Goal: Task Accomplishment & Management: Manage account settings

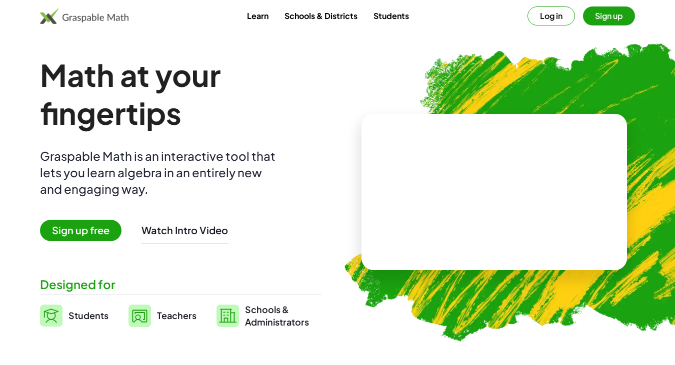
click at [554, 20] on button "Log in" at bounding box center [550, 15] width 47 height 19
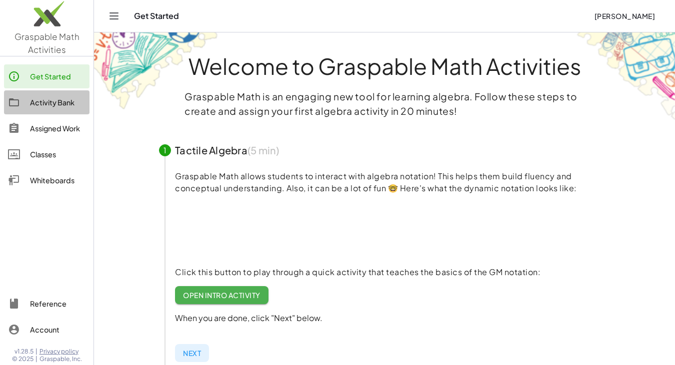
click at [63, 103] on div "Activity Bank" at bounding box center [57, 102] width 55 height 12
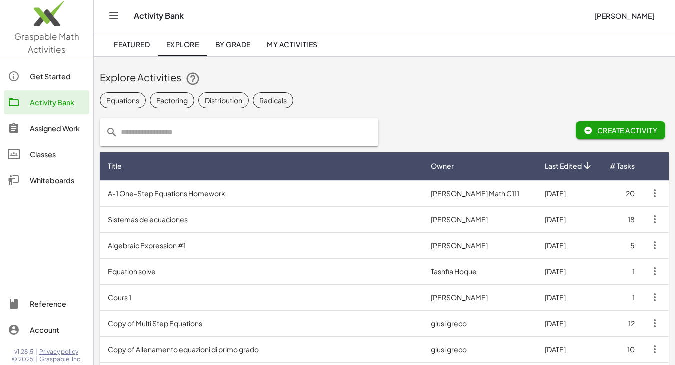
click at [287, 41] on span "My Activities" at bounding box center [292, 44] width 51 height 9
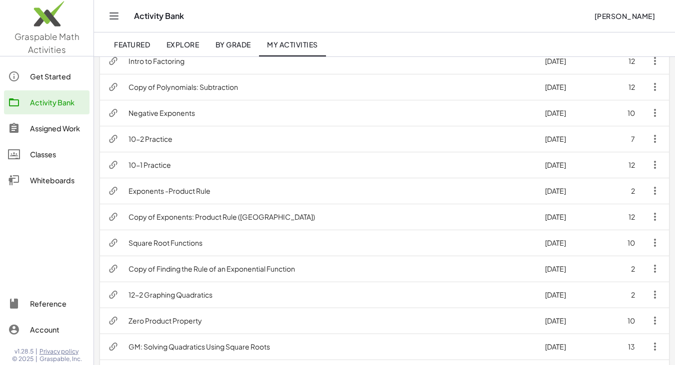
scroll to position [239, 0]
click at [200, 190] on td "Exponents -Product Rule" at bounding box center [328, 190] width 416 height 26
click at [162, 167] on td "10-1 Practice" at bounding box center [328, 164] width 416 height 26
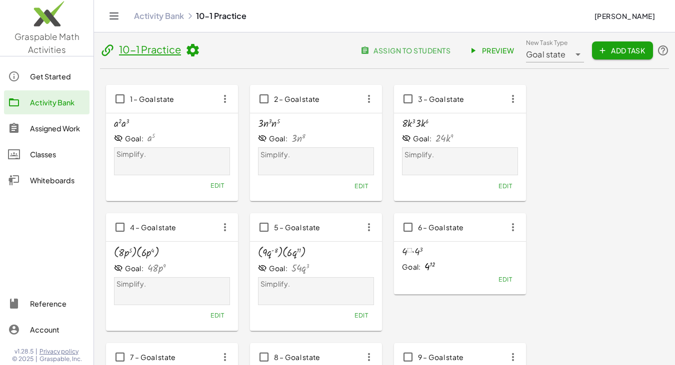
click at [179, 122] on div "· a 2 · a 3" at bounding box center [172, 123] width 116 height 11
click at [486, 53] on span "Preview" at bounding box center [491, 50] width 43 height 9
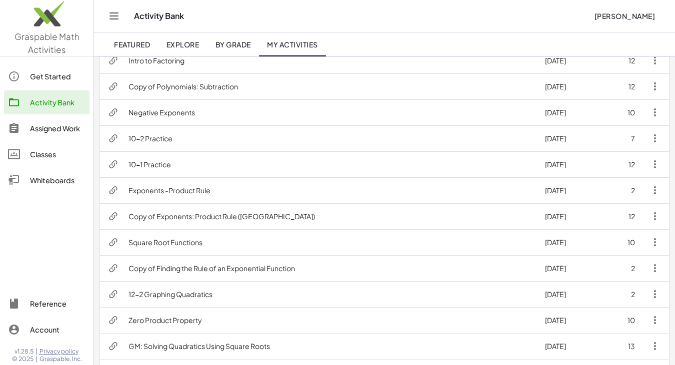
scroll to position [239, 0]
click at [203, 212] on td "Copy of Exponents: Product Rule (PA)" at bounding box center [328, 216] width 416 height 26
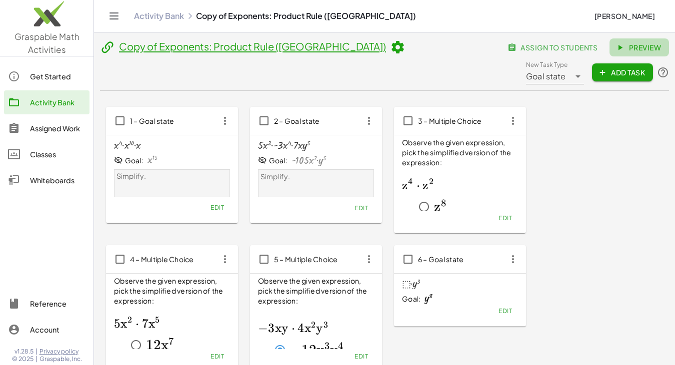
click at [617, 52] on span "Preview" at bounding box center [638, 47] width 43 height 9
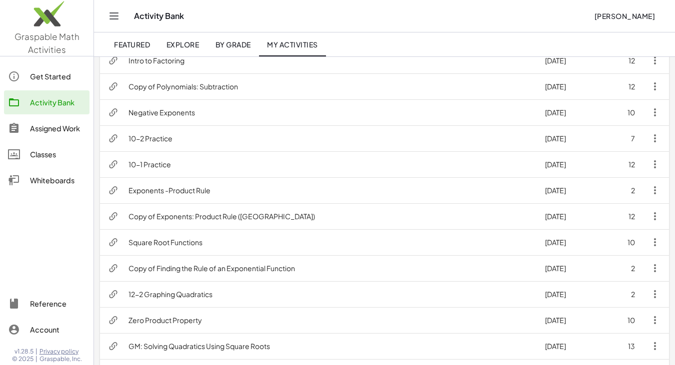
scroll to position [238, 0]
click at [180, 197] on td "Exponents -Product Rule" at bounding box center [328, 191] width 416 height 26
click at [659, 188] on icon "button" at bounding box center [655, 191] width 12 height 12
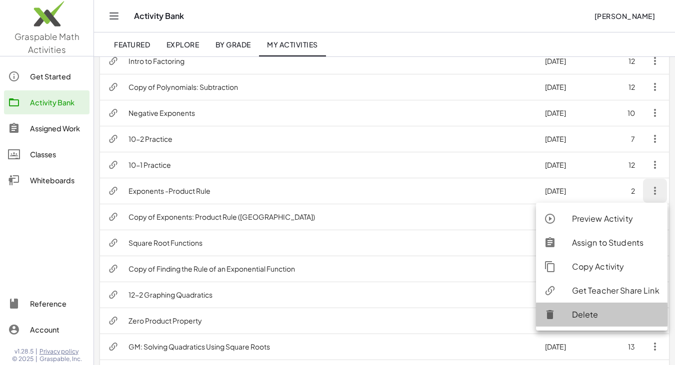
click at [593, 314] on div "Delete" at bounding box center [615, 315] width 87 height 12
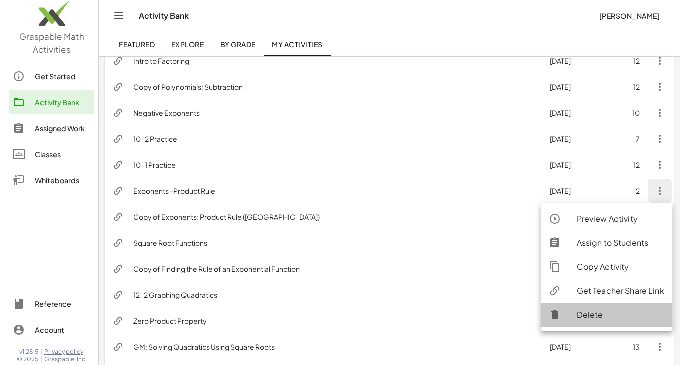
scroll to position [0, 0]
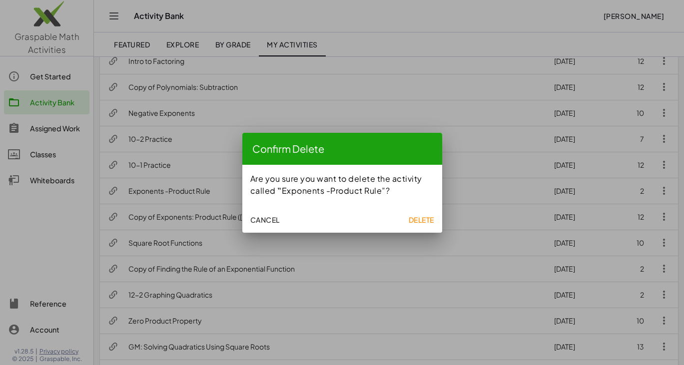
click at [416, 217] on span "Delete" at bounding box center [420, 219] width 25 height 9
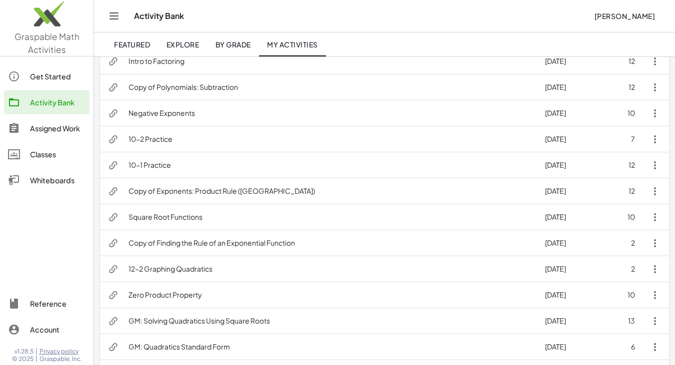
scroll to position [238, 0]
click at [185, 168] on td "10-1 Practice" at bounding box center [328, 165] width 416 height 26
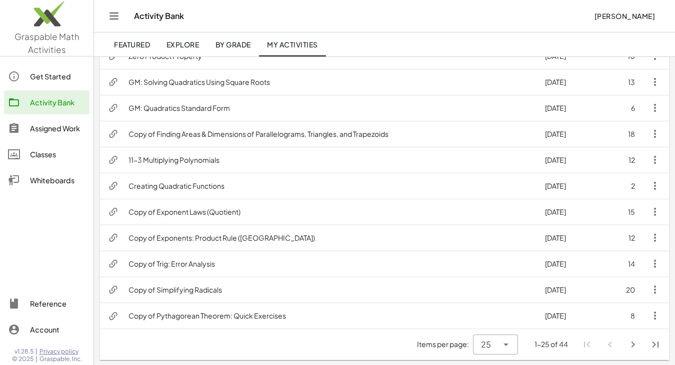
scroll to position [478, 0]
click at [632, 347] on icon "Next page" at bounding box center [633, 344] width 12 height 12
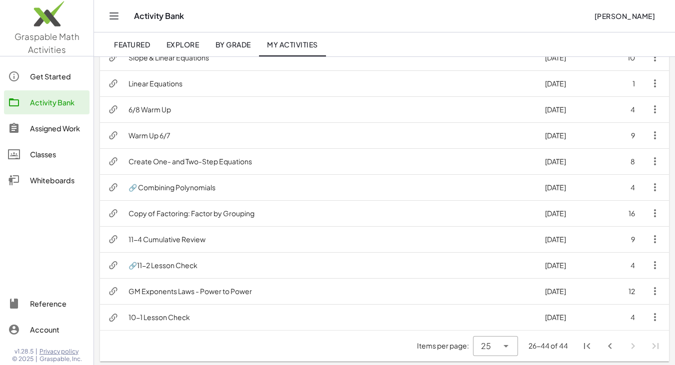
scroll to position [322, 0]
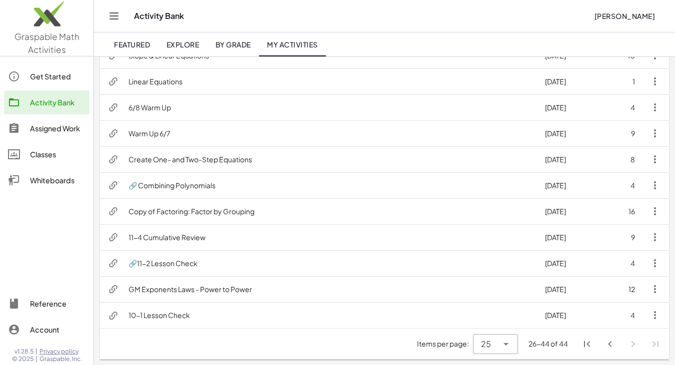
click at [589, 347] on icon "First page" at bounding box center [587, 344] width 12 height 12
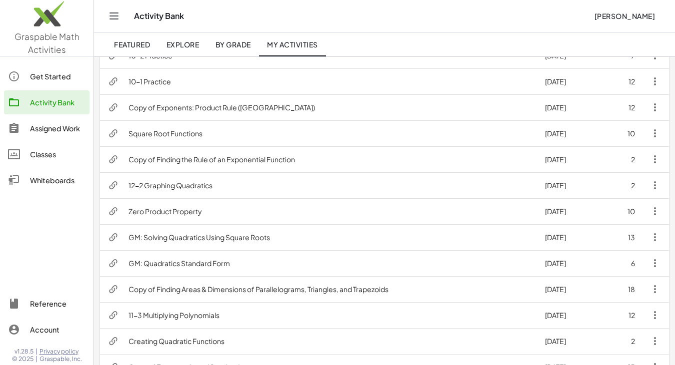
click at [236, 116] on td "Copy of Exponents: Product Rule (PA)" at bounding box center [328, 107] width 416 height 26
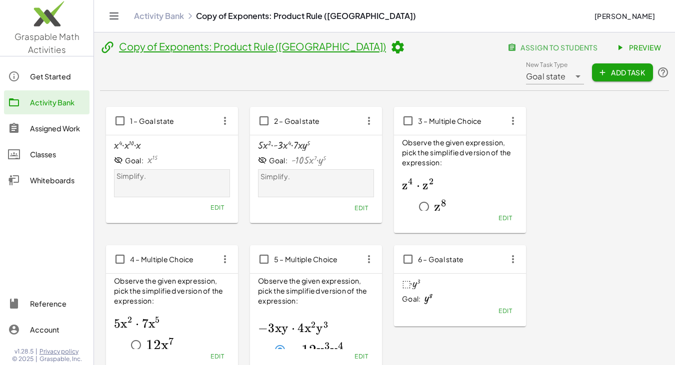
click at [390, 47] on icon at bounding box center [397, 47] width 15 height 15
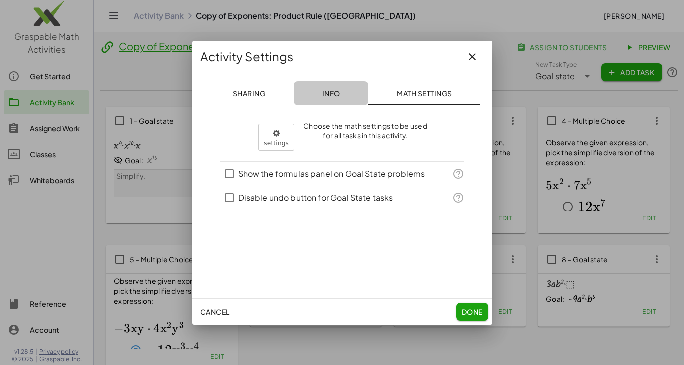
click at [338, 94] on span "Info" at bounding box center [331, 93] width 18 height 9
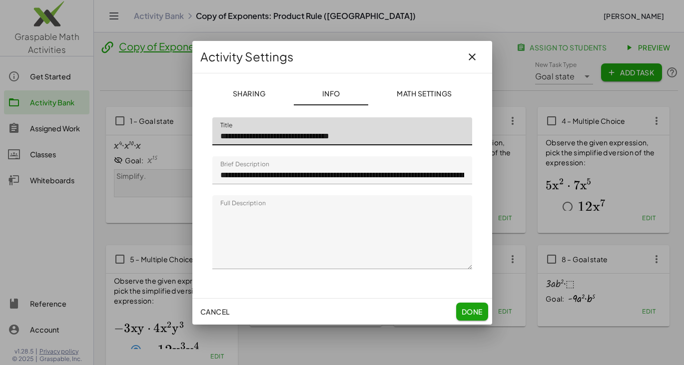
drag, startPoint x: 298, startPoint y: 135, endPoint x: 244, endPoint y: 134, distance: 54.5
click at [244, 134] on input "**********" at bounding box center [342, 131] width 260 height 28
click at [299, 135] on input "**********" at bounding box center [342, 131] width 260 height 28
drag, startPoint x: 252, startPoint y: 134, endPoint x: 210, endPoint y: 136, distance: 42.0
click at [210, 136] on div "**********" at bounding box center [342, 193] width 276 height 168
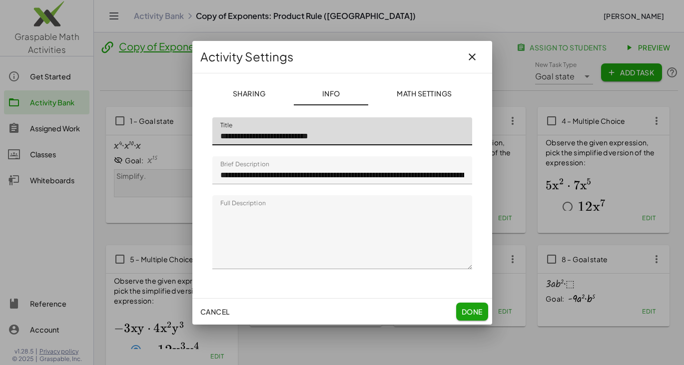
drag, startPoint x: 334, startPoint y: 134, endPoint x: 317, endPoint y: 136, distance: 16.6
click at [317, 136] on input "**********" at bounding box center [342, 131] width 260 height 28
click at [220, 137] on input "**********" at bounding box center [342, 131] width 260 height 28
type input "**********"
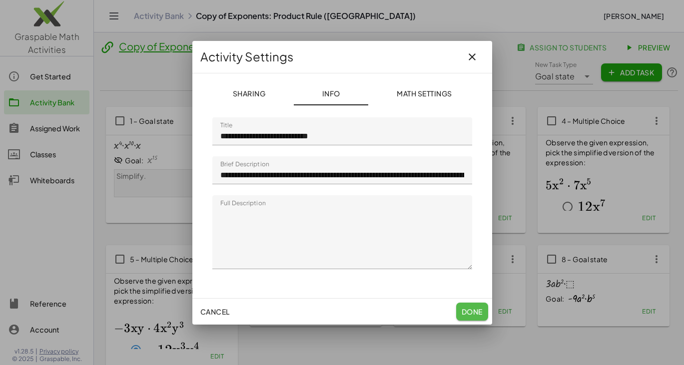
click at [478, 306] on button "Done" at bounding box center [472, 312] width 32 height 18
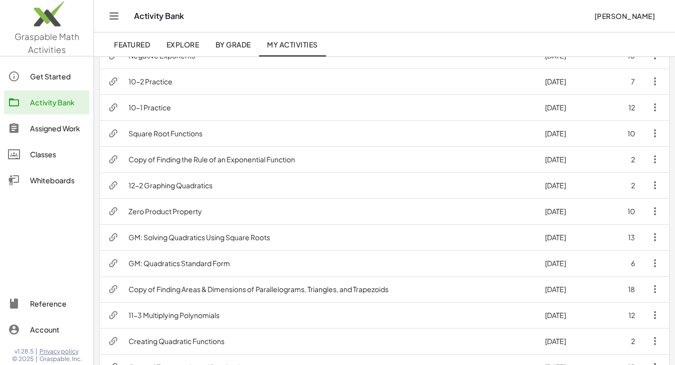
scroll to position [321, 0]
click at [174, 109] on td "10-1 Practice" at bounding box center [328, 108] width 416 height 26
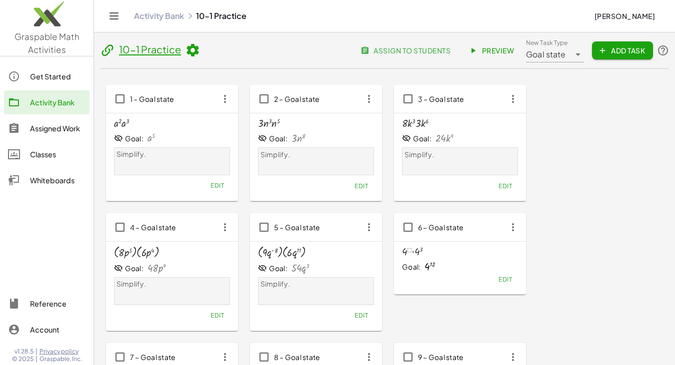
click at [194, 51] on icon at bounding box center [192, 50] width 15 height 15
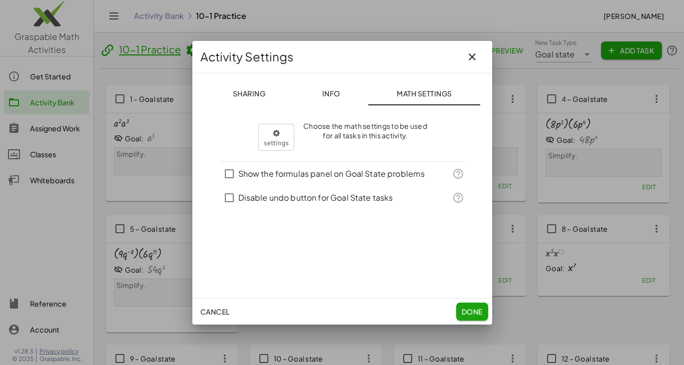
click at [327, 95] on span "Info" at bounding box center [331, 93] width 18 height 9
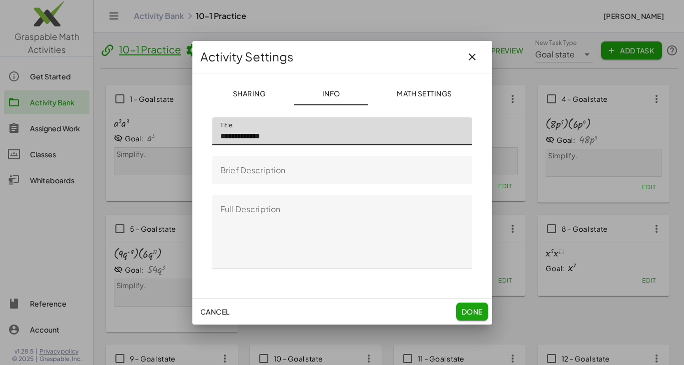
click at [238, 134] on input "**********" at bounding box center [342, 131] width 260 height 28
type input "**********"
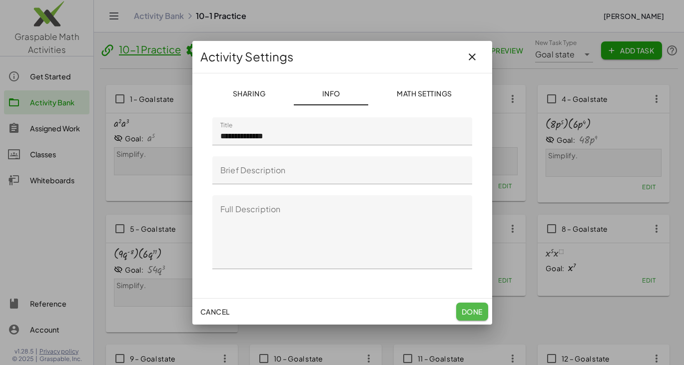
click at [468, 305] on button "Done" at bounding box center [472, 312] width 32 height 18
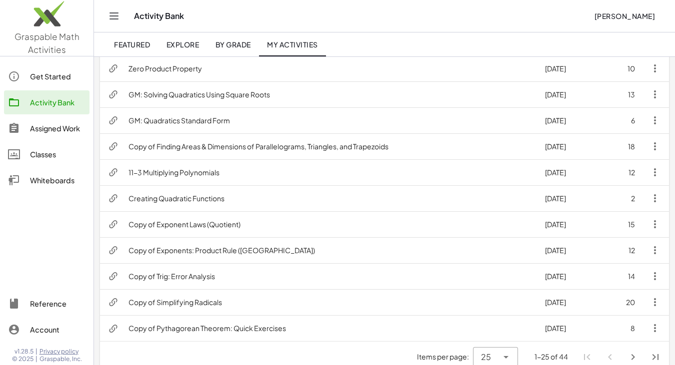
scroll to position [478, 0]
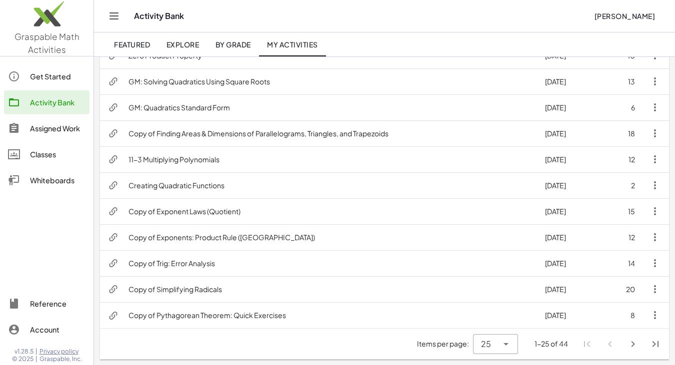
click at [241, 236] on td "Copy of Exponents: Product Rule (PA)" at bounding box center [328, 237] width 416 height 26
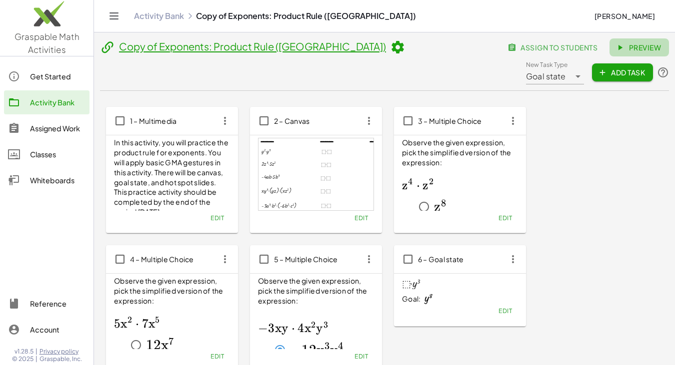
click at [617, 47] on span "Preview" at bounding box center [638, 47] width 43 height 9
click at [221, 112] on icon "button" at bounding box center [225, 121] width 18 height 18
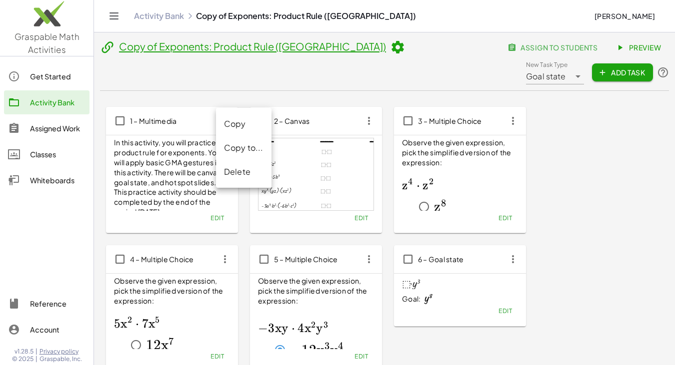
click at [241, 167] on div "Delete" at bounding box center [243, 172] width 39 height 12
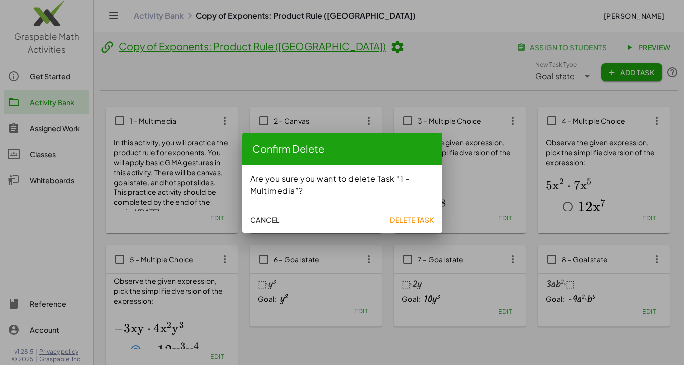
click at [403, 221] on span "Delete Task" at bounding box center [412, 219] width 44 height 9
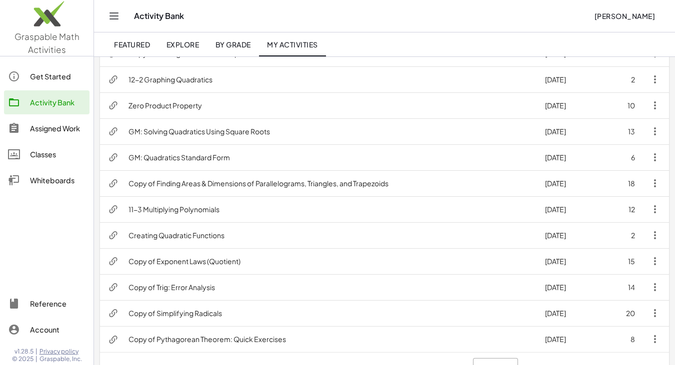
scroll to position [454, 0]
click at [212, 243] on td "Creating Quadratic Functions" at bounding box center [328, 235] width 416 height 26
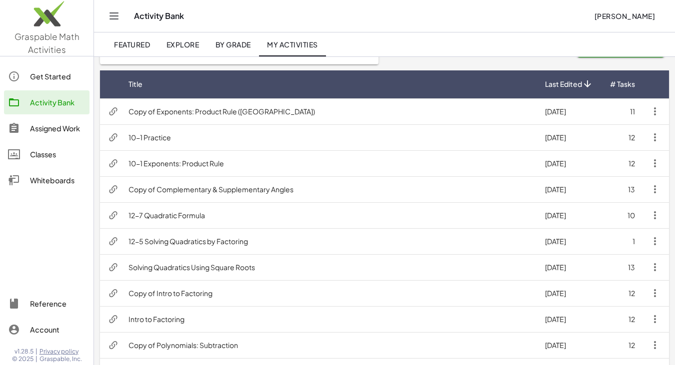
scroll to position [57, 0]
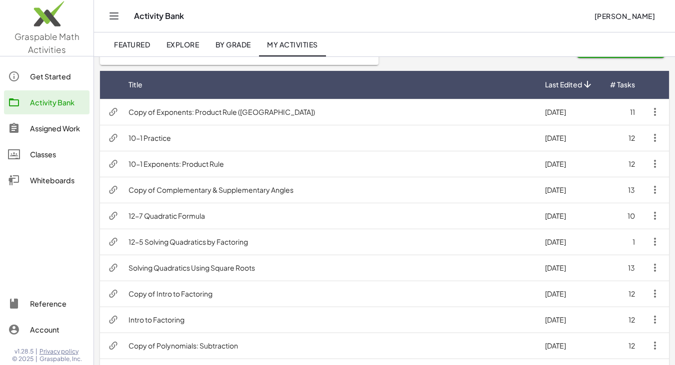
click at [654, 109] on icon "button" at bounding box center [655, 112] width 12 height 12
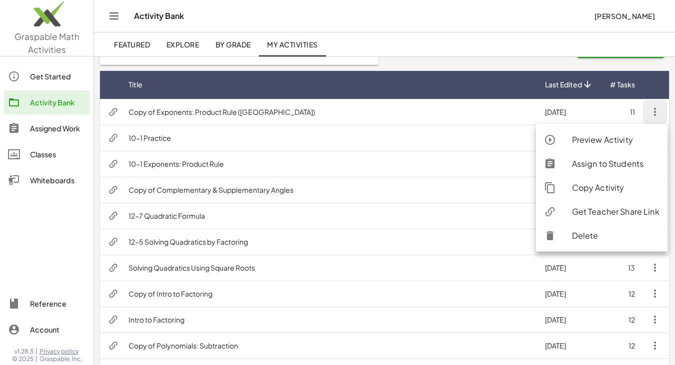
click at [394, 117] on td "Copy of Exponents: Product Rule (PA)" at bounding box center [328, 112] width 416 height 26
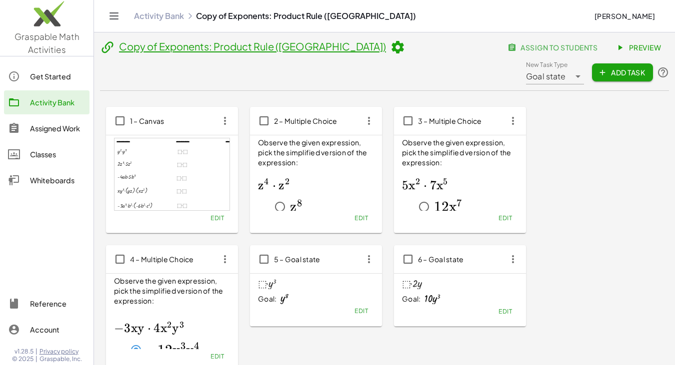
click at [390, 47] on icon at bounding box center [397, 47] width 15 height 15
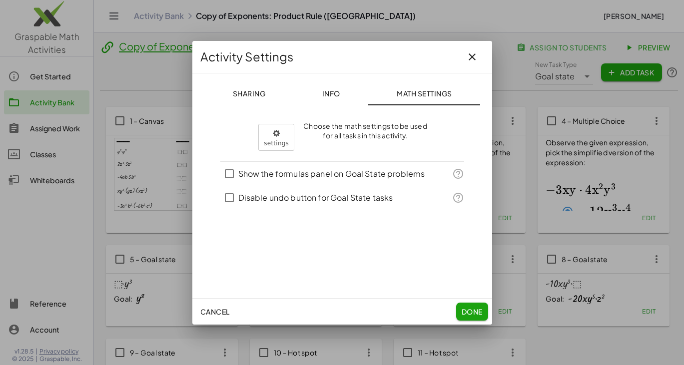
click at [323, 93] on span "Info" at bounding box center [331, 93] width 18 height 9
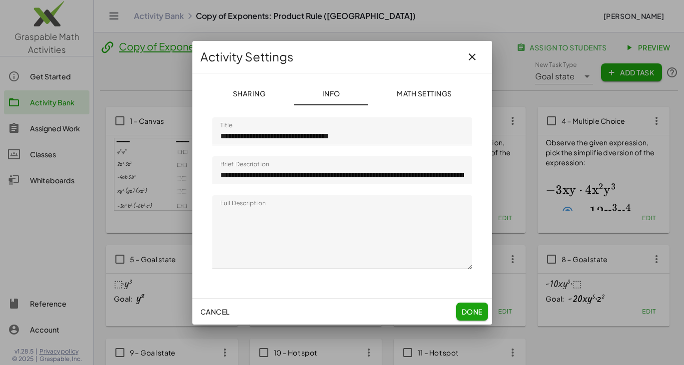
click at [252, 134] on input "**********" at bounding box center [342, 131] width 260 height 28
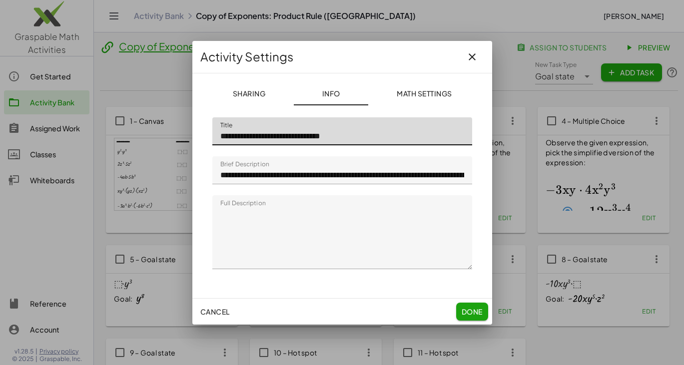
click at [416, 136] on input "**********" at bounding box center [342, 131] width 260 height 28
type input "**********"
click at [475, 308] on span "Done" at bounding box center [471, 311] width 21 height 9
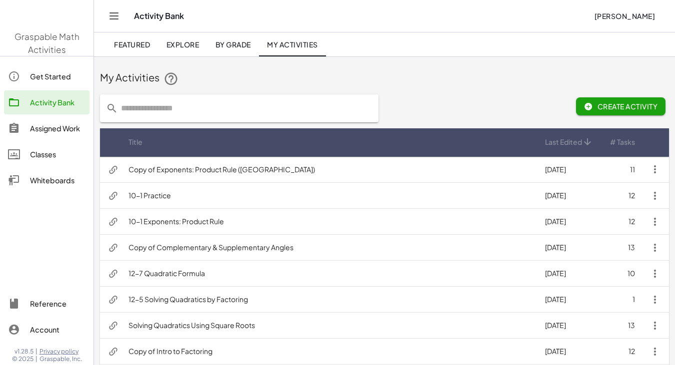
scroll to position [57, 0]
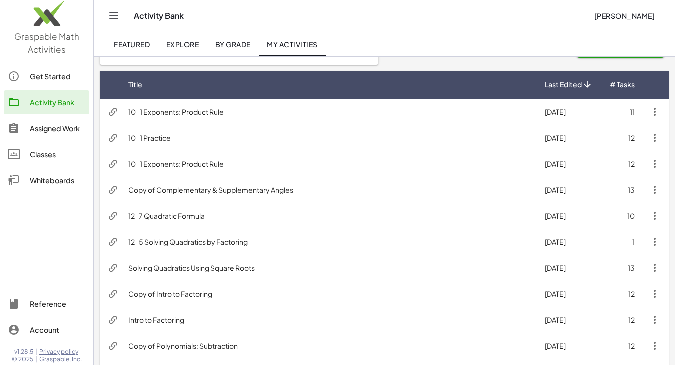
click at [202, 171] on td "10-1 Exponents: Product Rule" at bounding box center [328, 164] width 416 height 26
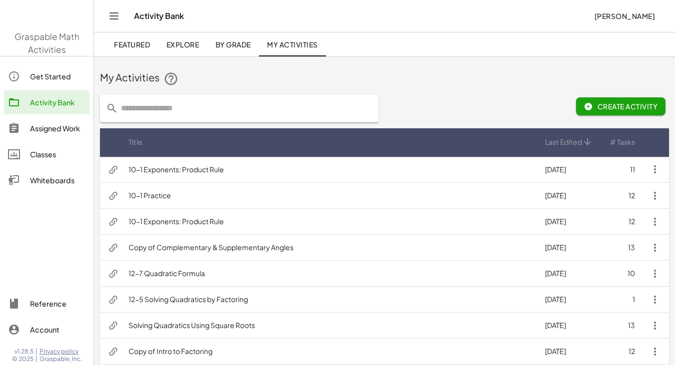
scroll to position [57, 0]
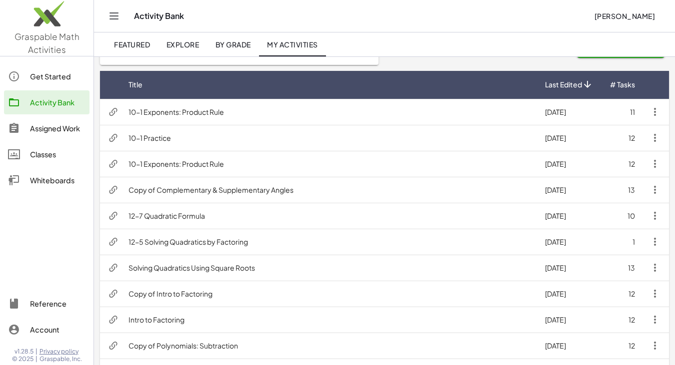
click at [201, 163] on td "10-1 Exponents: Product Rule" at bounding box center [328, 164] width 416 height 26
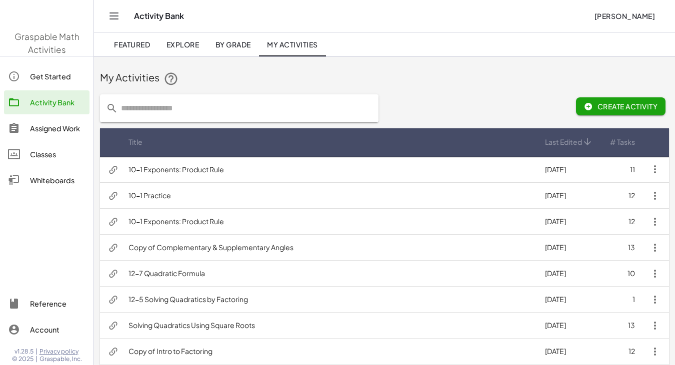
scroll to position [57, 0]
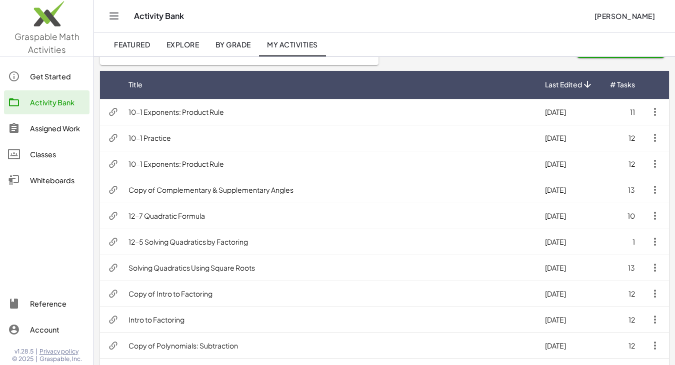
click at [203, 111] on td "10-1 Exponents: Product Rule" at bounding box center [328, 112] width 416 height 26
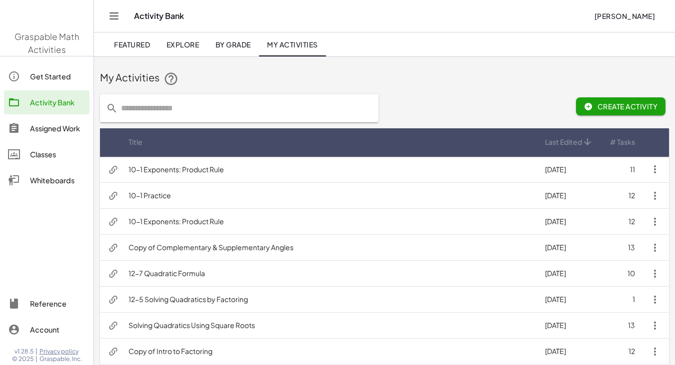
scroll to position [57, 0]
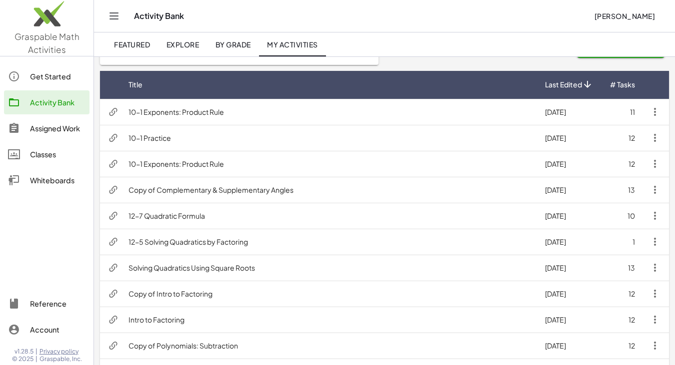
click at [197, 163] on td "10-1 Exponents: Product Rule" at bounding box center [328, 164] width 416 height 26
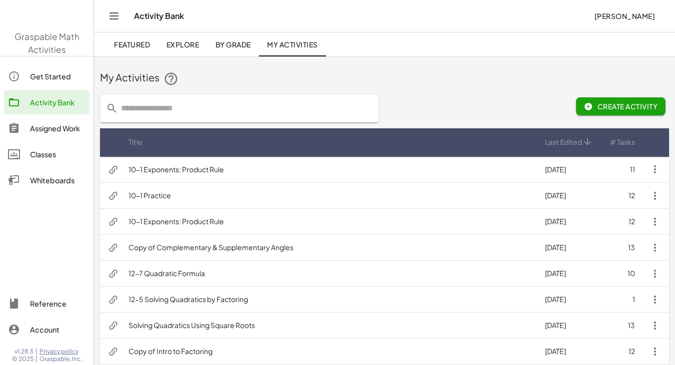
scroll to position [57, 0]
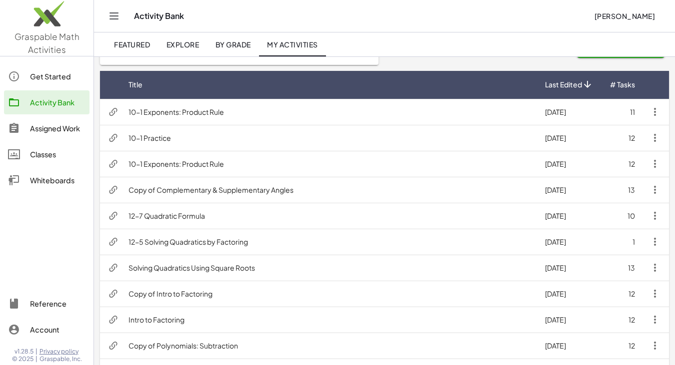
click at [589, 107] on td "8/17/2025" at bounding box center [569, 112] width 64 height 26
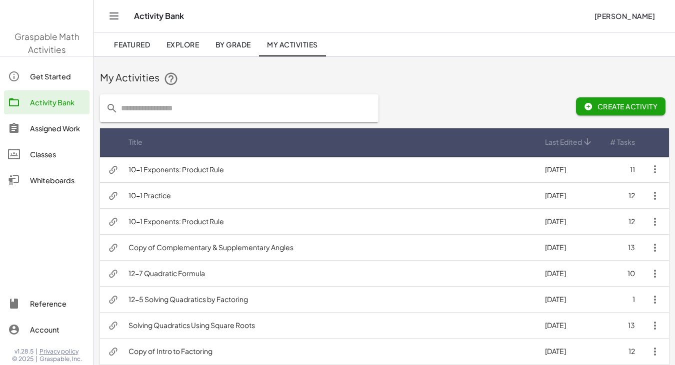
scroll to position [57, 0]
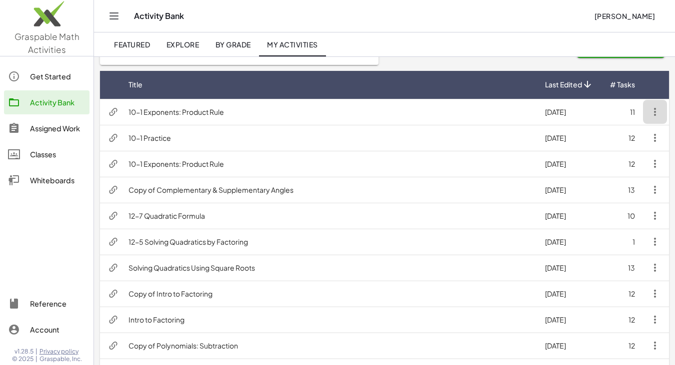
click at [652, 114] on icon "button" at bounding box center [655, 112] width 12 height 12
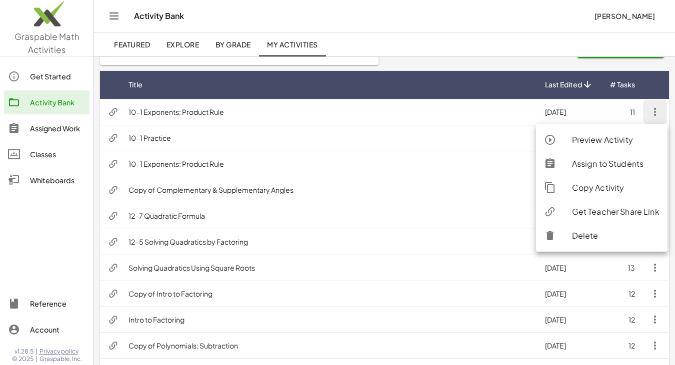
click at [595, 231] on div "Delete" at bounding box center [615, 236] width 87 height 12
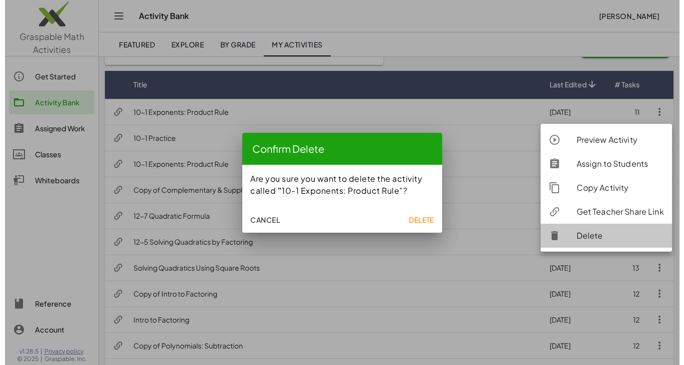
scroll to position [0, 0]
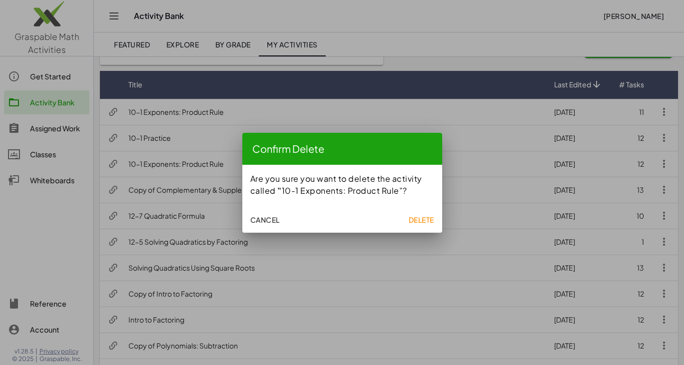
click at [421, 217] on span "Delete" at bounding box center [420, 219] width 25 height 9
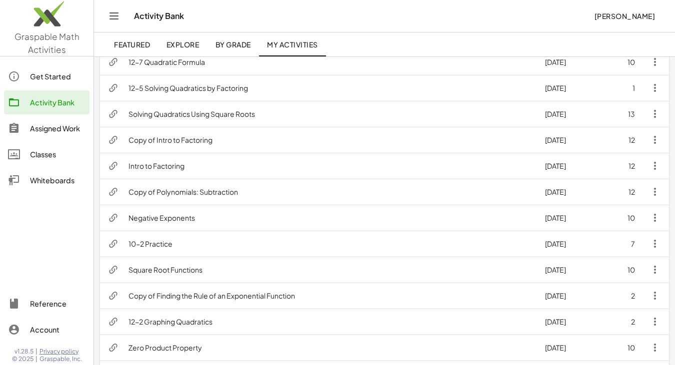
scroll to position [193, 0]
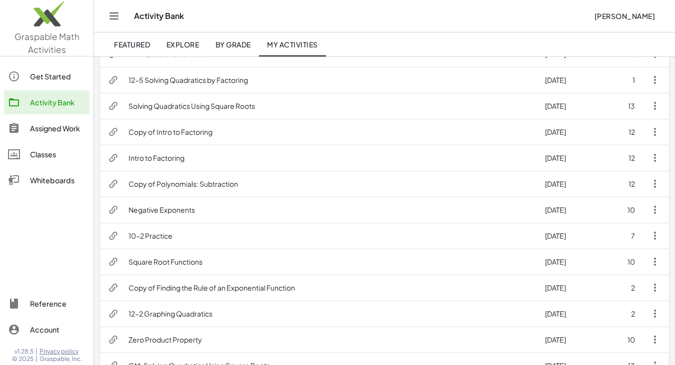
click at [537, 208] on td "9/3/2024" at bounding box center [569, 210] width 64 height 26
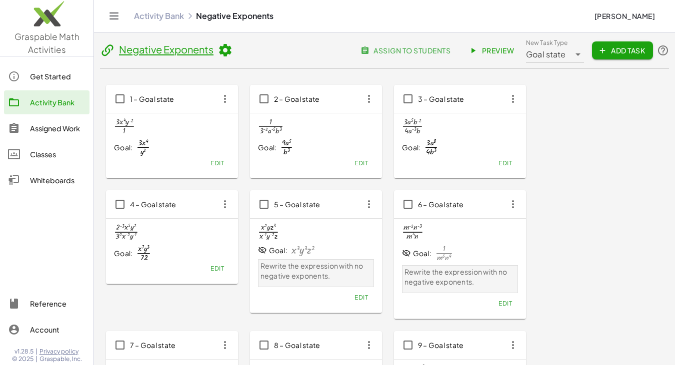
click at [222, 54] on icon at bounding box center [224, 50] width 15 height 15
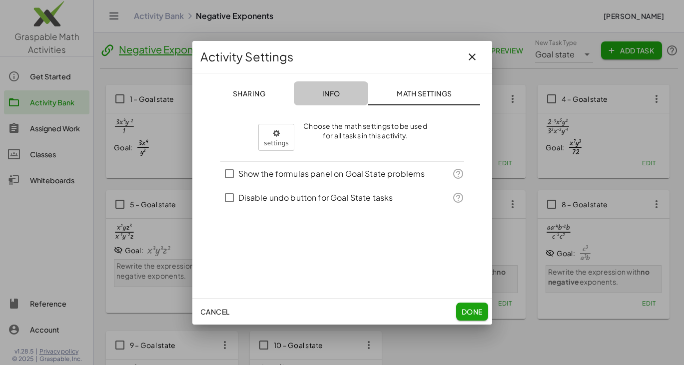
click at [331, 91] on span "Info" at bounding box center [331, 93] width 18 height 9
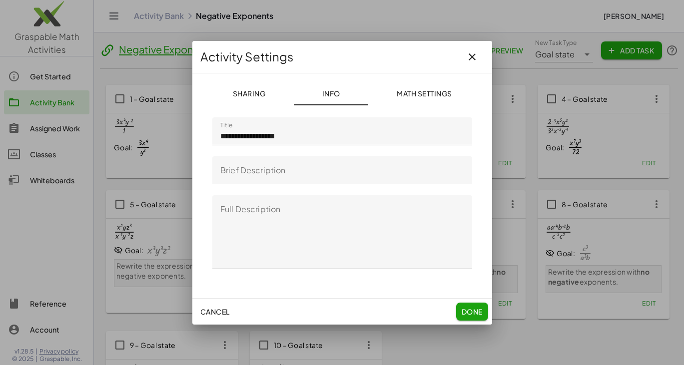
click at [216, 135] on input "**********" at bounding box center [342, 131] width 260 height 28
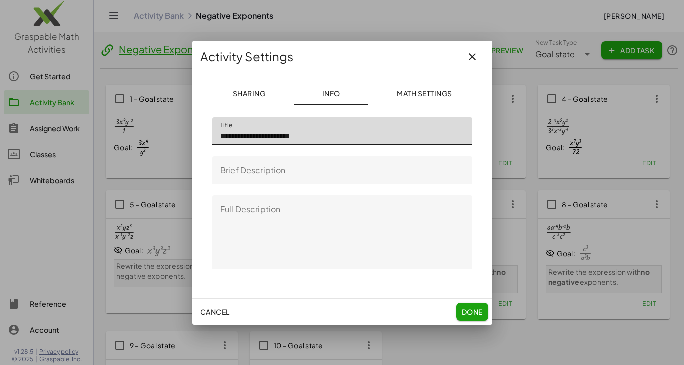
type input "**********"
click at [467, 308] on span "Done" at bounding box center [471, 311] width 21 height 9
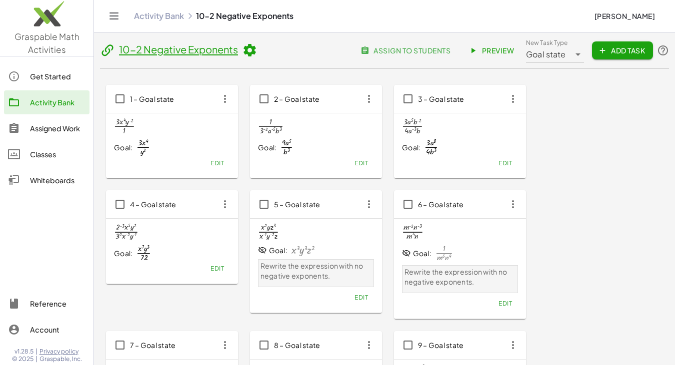
click at [251, 46] on icon at bounding box center [249, 50] width 15 height 15
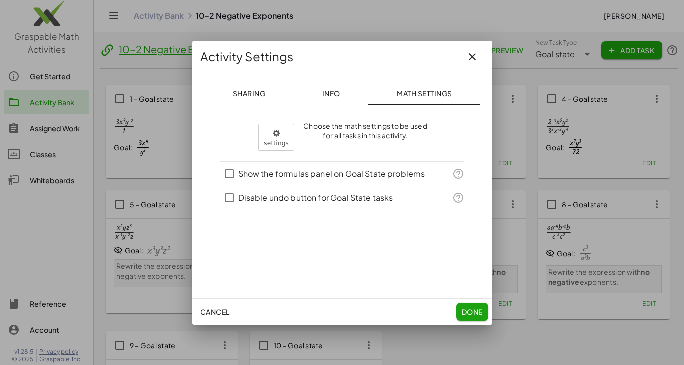
click at [333, 95] on span "Info" at bounding box center [331, 93] width 18 height 9
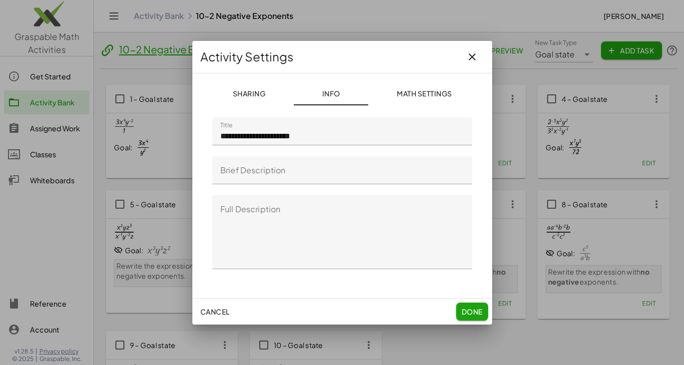
click at [236, 135] on input "**********" at bounding box center [342, 131] width 260 height 28
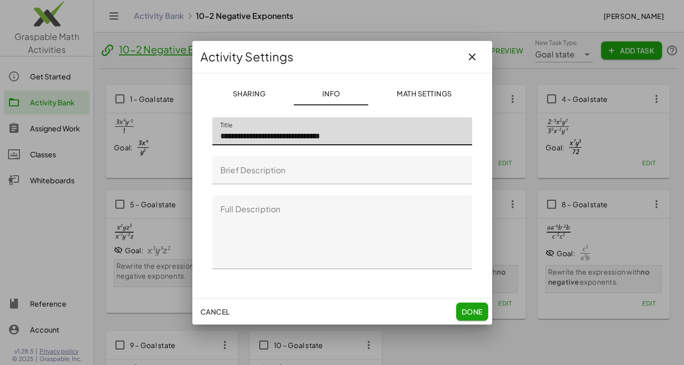
type input "**********"
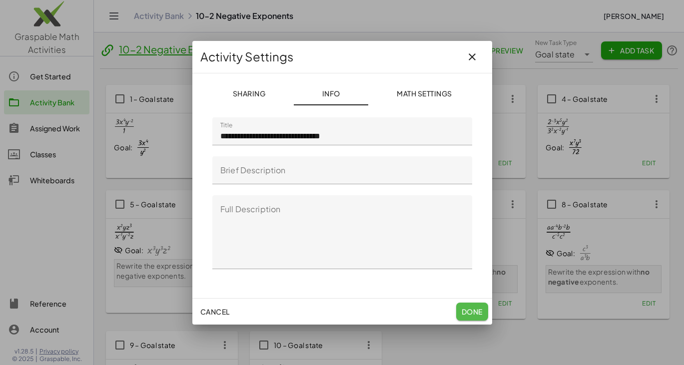
click at [477, 305] on button "Done" at bounding box center [472, 312] width 32 height 18
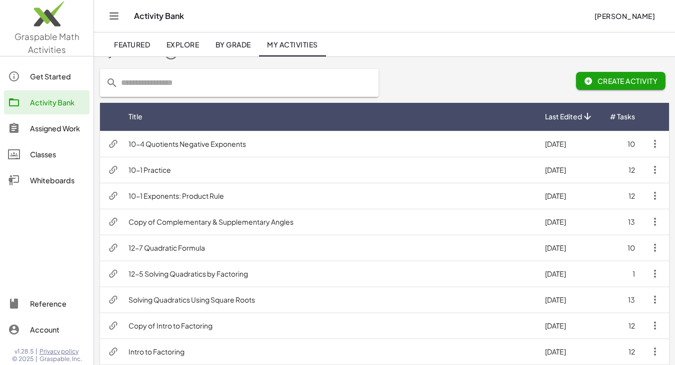
scroll to position [24, 0]
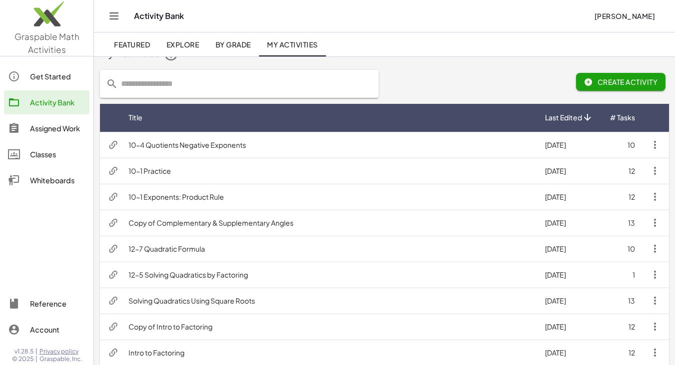
click at [145, 114] on icon at bounding box center [147, 117] width 10 height 10
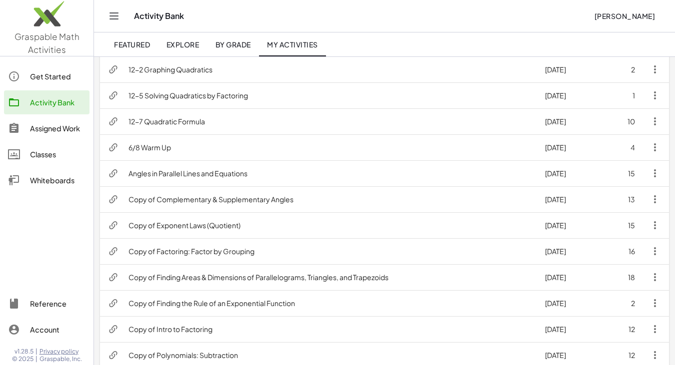
scroll to position [283, 0]
click at [518, 228] on td "Copy of Exponent Laws (Quotient)" at bounding box center [328, 224] width 416 height 26
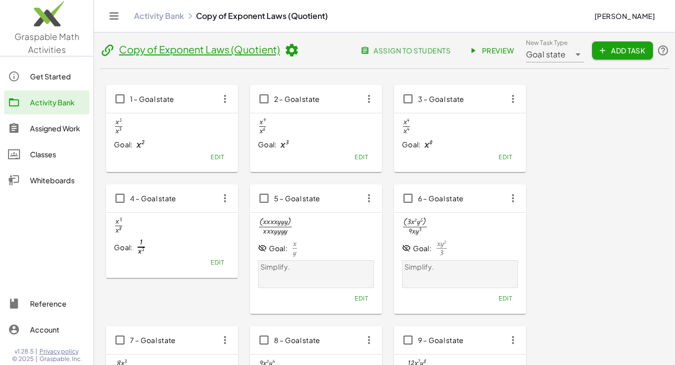
click at [293, 53] on icon at bounding box center [291, 50] width 15 height 15
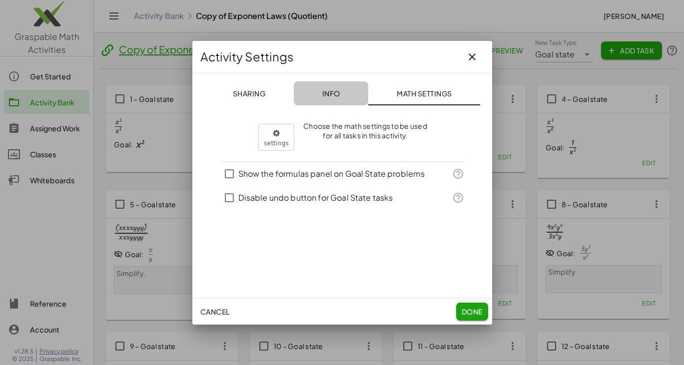
click at [332, 91] on span "Info" at bounding box center [331, 93] width 18 height 9
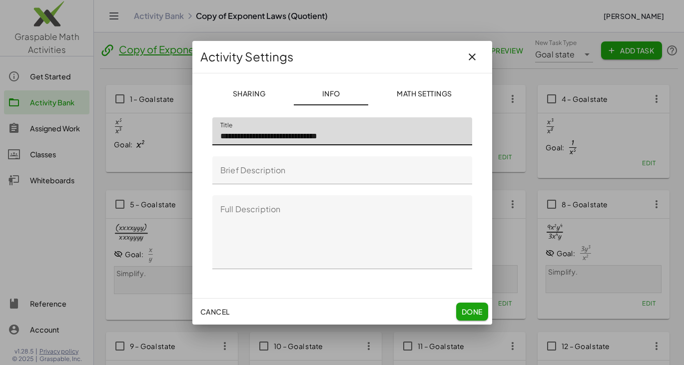
click at [251, 134] on input "**********" at bounding box center [342, 131] width 260 height 28
type input "**********"
click at [475, 312] on span "Done" at bounding box center [471, 311] width 21 height 9
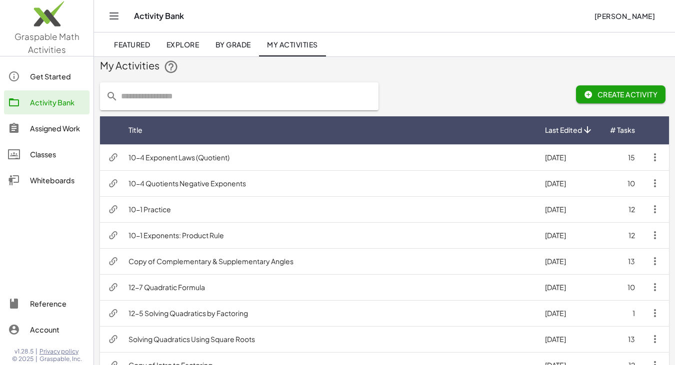
scroll to position [3, 0]
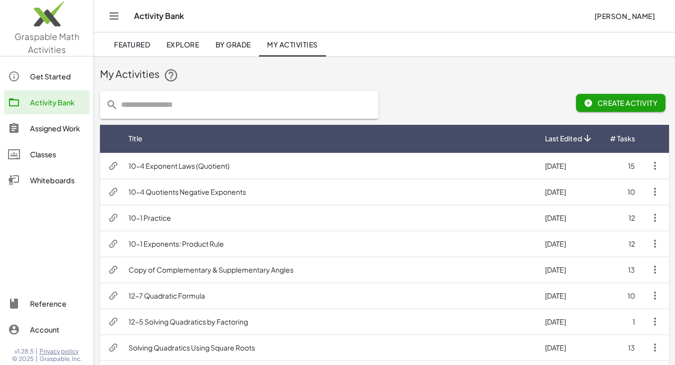
click at [237, 139] on div "Title" at bounding box center [328, 138] width 400 height 10
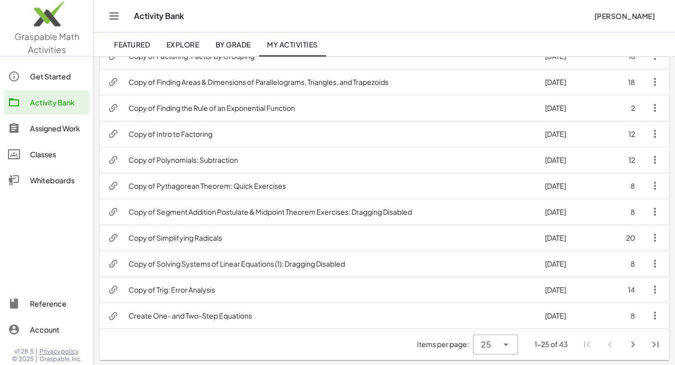
scroll to position [478, 0]
click at [632, 345] on icon "Next page" at bounding box center [633, 344] width 12 height 12
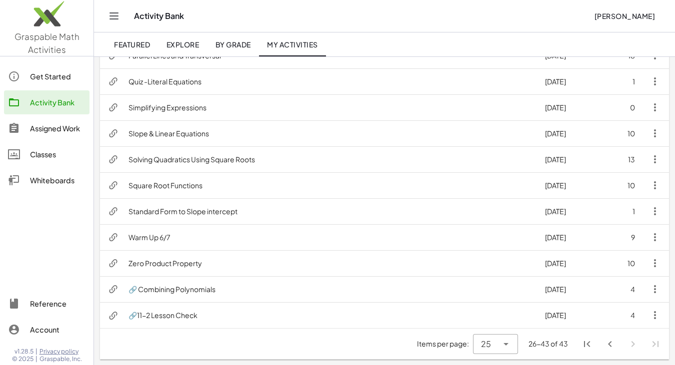
click at [205, 266] on td "Zero Product Property" at bounding box center [328, 263] width 416 height 26
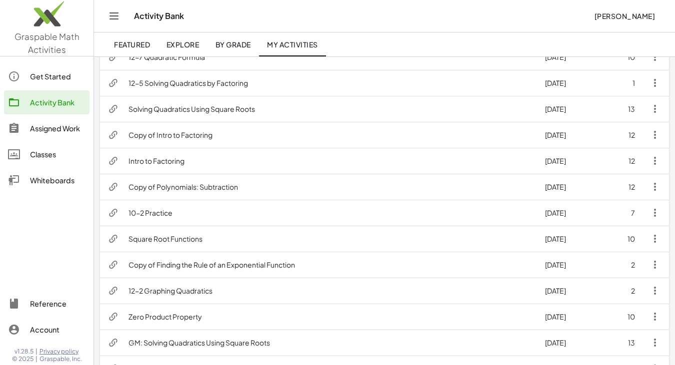
scroll to position [478, 0]
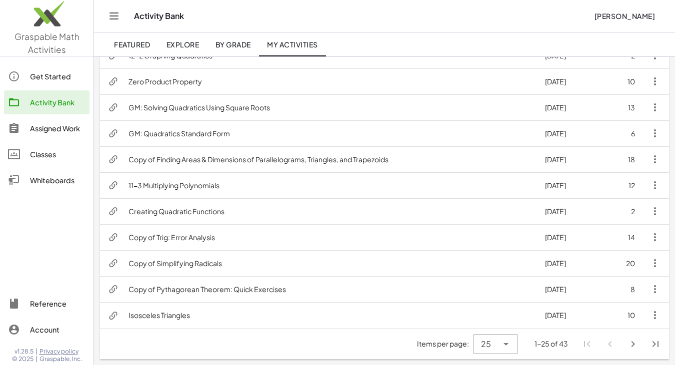
click at [634, 348] on icon "Next page" at bounding box center [633, 344] width 12 height 12
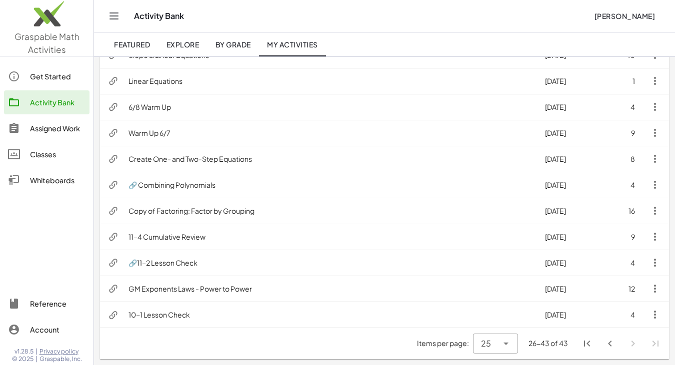
scroll to position [296, 0]
click at [203, 311] on td "10-1 Lesson Check" at bounding box center [328, 315] width 416 height 26
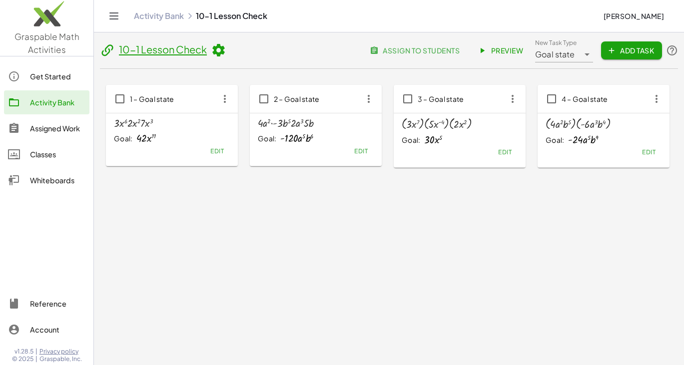
click at [218, 49] on icon at bounding box center [218, 50] width 15 height 15
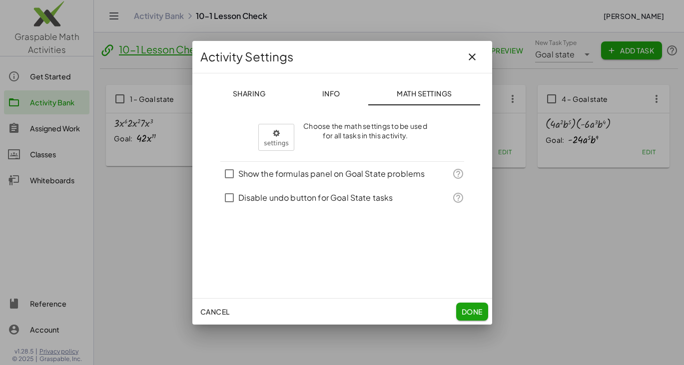
click at [313, 88] on button "Info" at bounding box center [330, 93] width 74 height 24
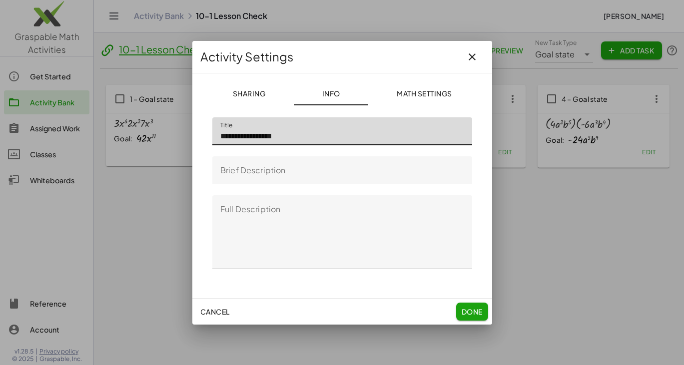
click at [236, 135] on input "**********" at bounding box center [342, 131] width 260 height 28
type input "**********"
click at [468, 307] on span "Done" at bounding box center [471, 311] width 21 height 9
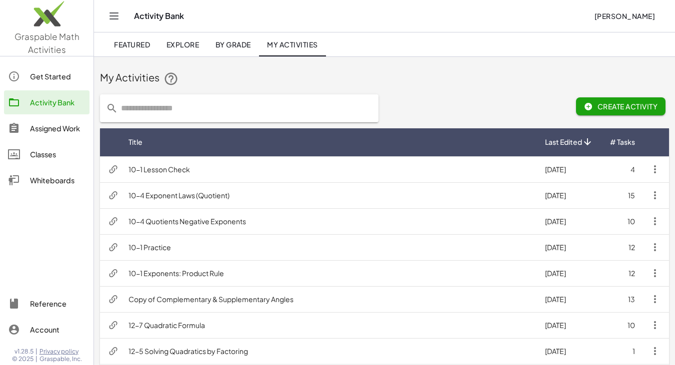
click at [240, 139] on div "Title" at bounding box center [328, 142] width 400 height 10
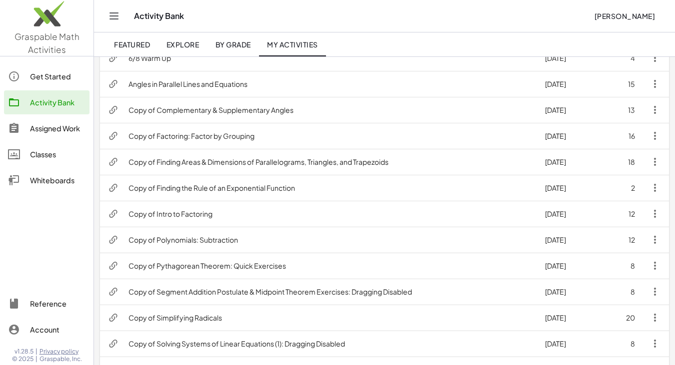
scroll to position [478, 0]
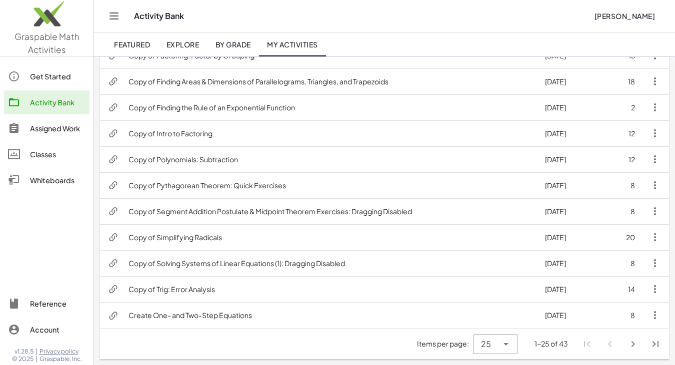
click at [637, 345] on icon "Next page" at bounding box center [633, 344] width 12 height 12
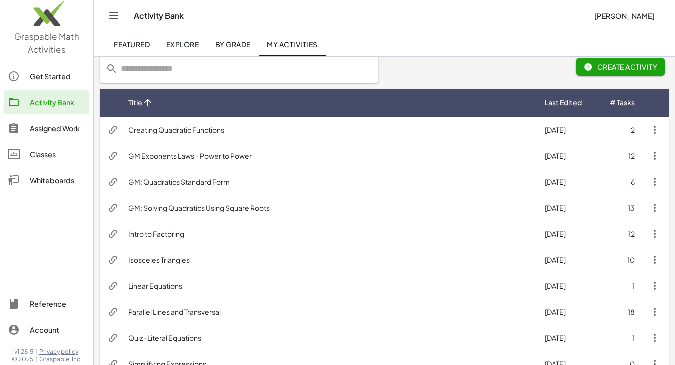
scroll to position [36, 0]
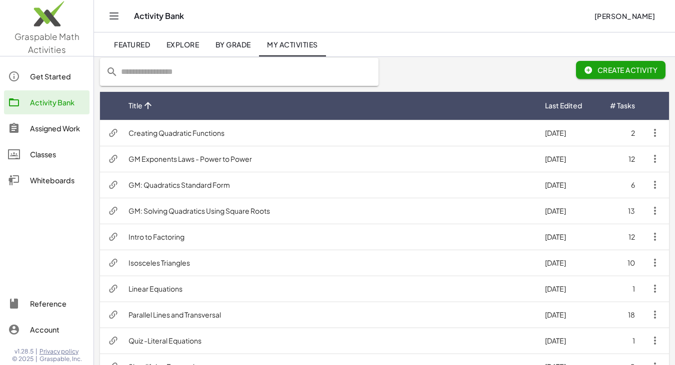
click at [238, 160] on td "GM Exponents Laws - Power to Power" at bounding box center [328, 159] width 416 height 26
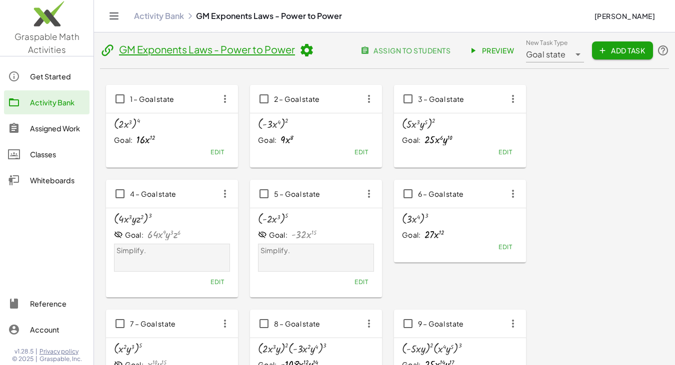
click at [307, 50] on icon at bounding box center [306, 50] width 15 height 15
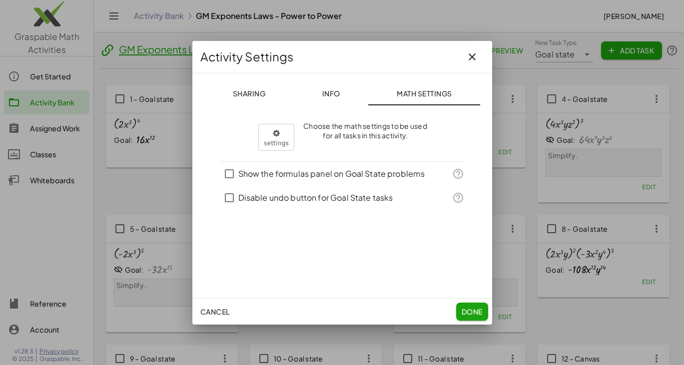
click at [334, 95] on span "Info" at bounding box center [331, 93] width 18 height 9
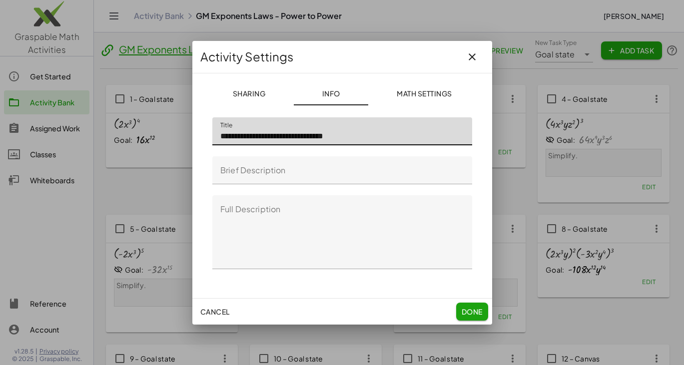
click at [302, 138] on input "**********" at bounding box center [342, 131] width 260 height 28
type input "**********"
click at [470, 314] on span "Done" at bounding box center [471, 311] width 21 height 9
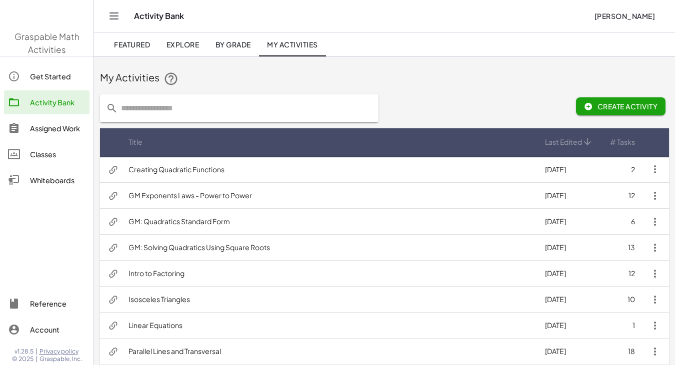
scroll to position [36, 0]
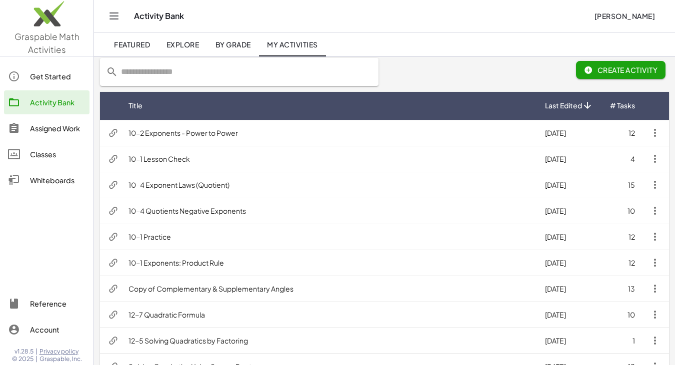
click at [537, 112] on th "Title" at bounding box center [569, 106] width 64 height 28
click at [164, 162] on td "10-1 Practice" at bounding box center [328, 159] width 416 height 26
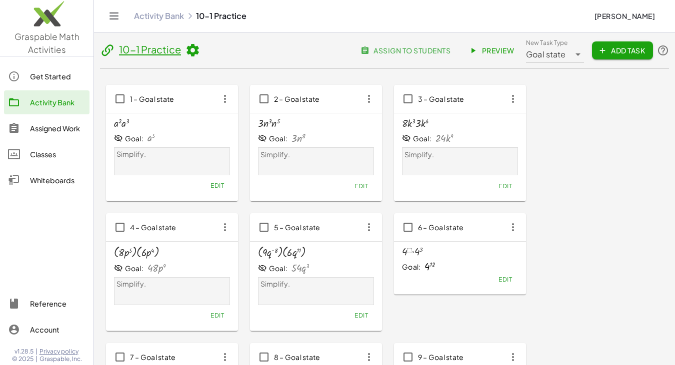
click at [491, 52] on span "Preview" at bounding box center [491, 50] width 43 height 9
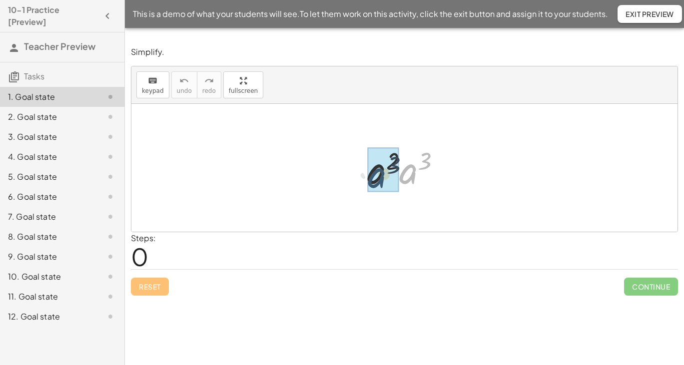
drag, startPoint x: 411, startPoint y: 176, endPoint x: 377, endPoint y: 180, distance: 33.7
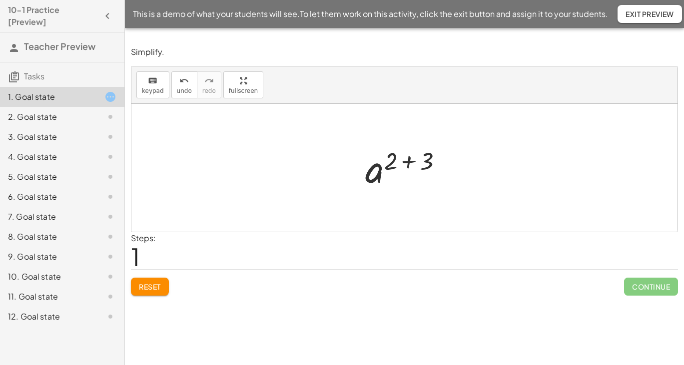
click at [408, 161] on div at bounding box center [407, 167] width 95 height 49
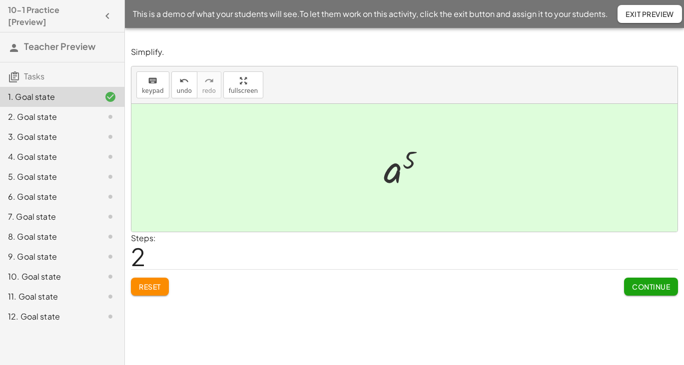
click at [647, 289] on span "Continue" at bounding box center [651, 286] width 38 height 9
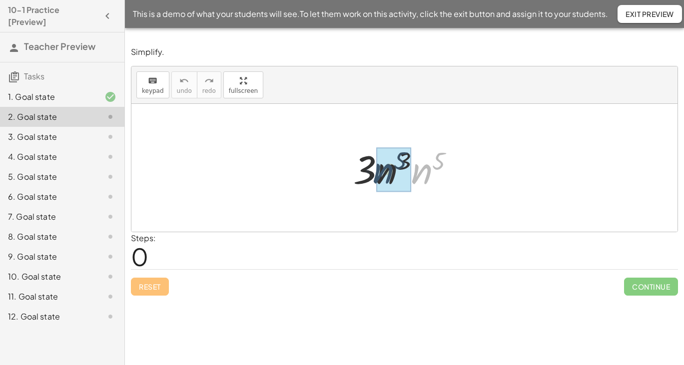
drag, startPoint x: 421, startPoint y: 172, endPoint x: 381, endPoint y: 171, distance: 40.0
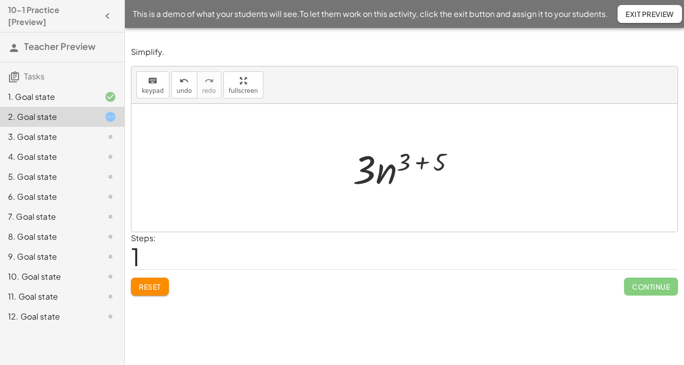
click at [423, 165] on div at bounding box center [408, 167] width 120 height 51
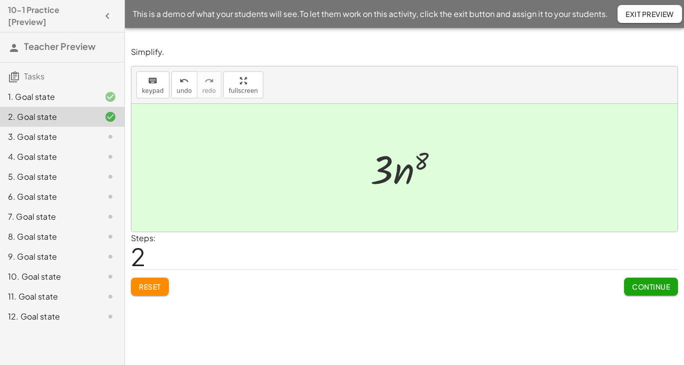
click at [640, 7] on button "Exit Preview" at bounding box center [650, 14] width 64 height 18
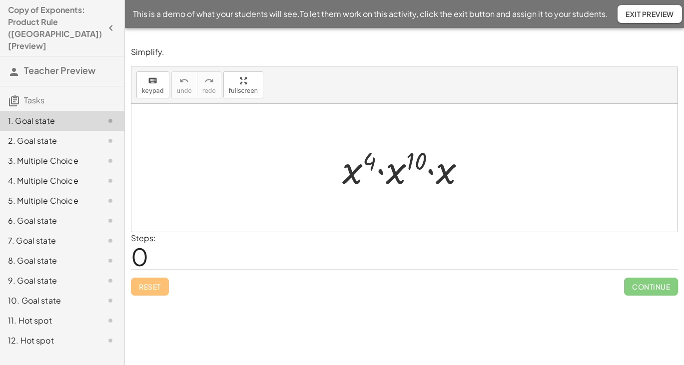
click at [428, 171] on div at bounding box center [407, 167] width 141 height 51
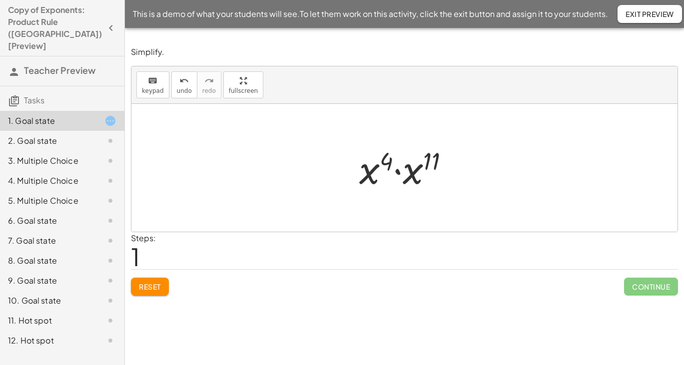
click at [394, 170] on div at bounding box center [408, 167] width 108 height 51
click at [407, 162] on div at bounding box center [408, 167] width 100 height 49
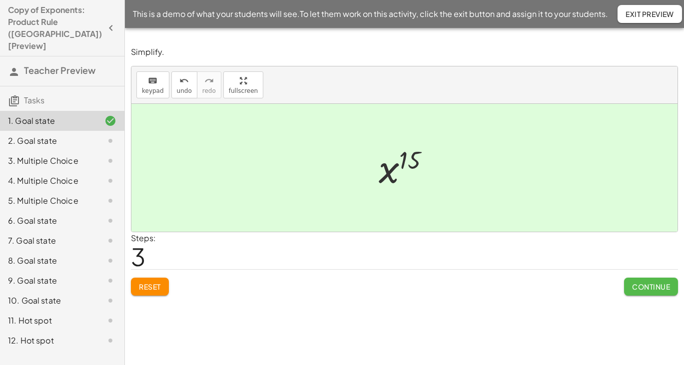
click at [650, 286] on span "Continue" at bounding box center [651, 286] width 38 height 9
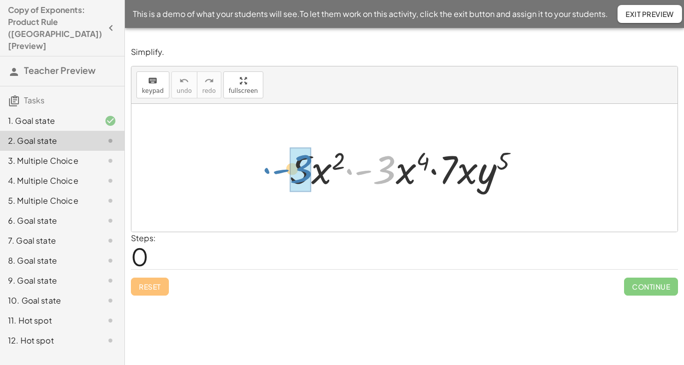
drag, startPoint x: 388, startPoint y: 171, endPoint x: 308, endPoint y: 172, distance: 80.0
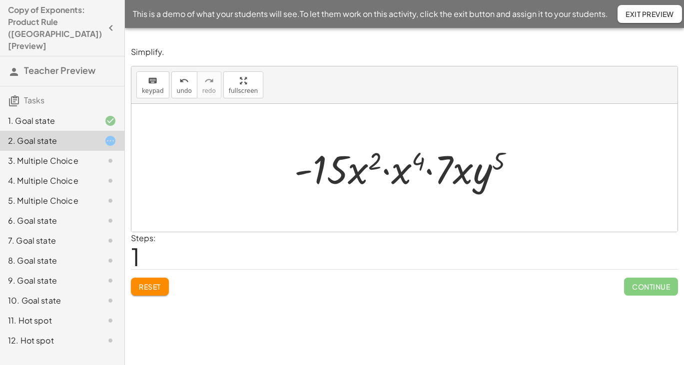
click at [385, 170] on div at bounding box center [408, 167] width 238 height 51
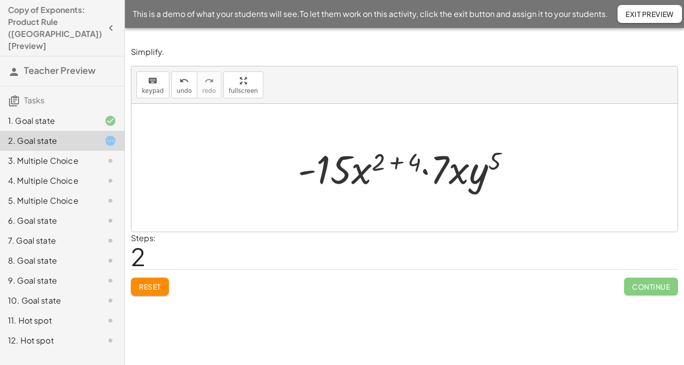
click at [398, 161] on div at bounding box center [408, 167] width 230 height 51
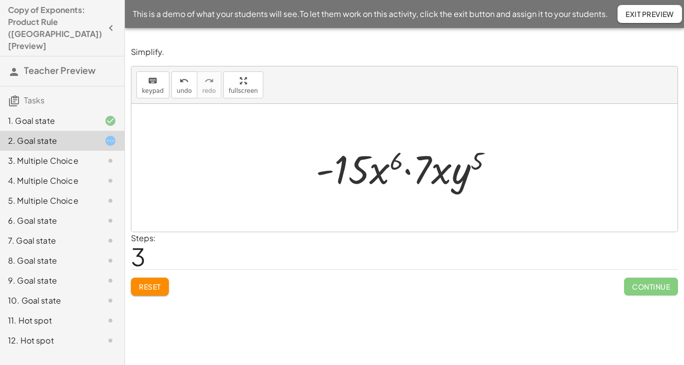
click at [409, 171] on div at bounding box center [408, 167] width 195 height 51
drag, startPoint x: 409, startPoint y: 171, endPoint x: 337, endPoint y: 180, distance: 72.0
click at [426, 172] on div at bounding box center [408, 167] width 197 height 51
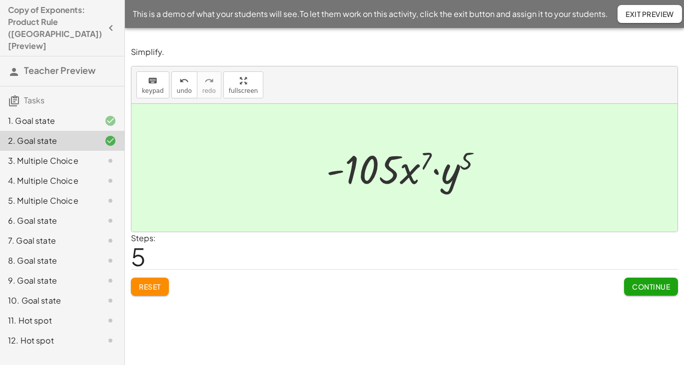
click at [647, 284] on span "Continue" at bounding box center [651, 286] width 38 height 9
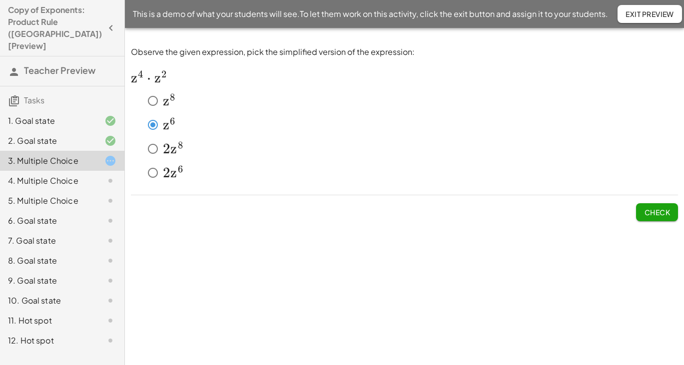
click at [673, 208] on button "Check" at bounding box center [657, 212] width 42 height 18
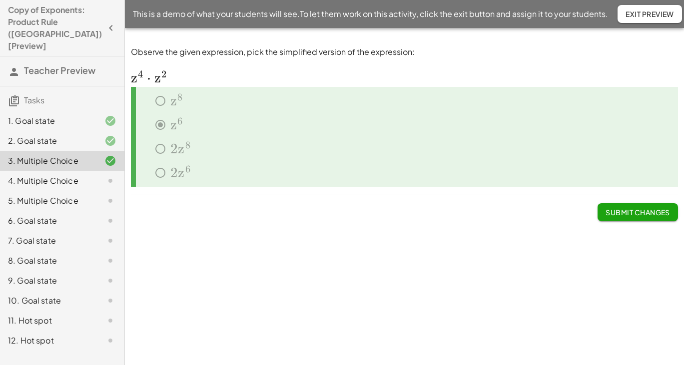
click at [654, 210] on span "Submit Changes" at bounding box center [638, 212] width 64 height 9
click at [64, 175] on div "4. Multiple Choice" at bounding box center [48, 181] width 80 height 12
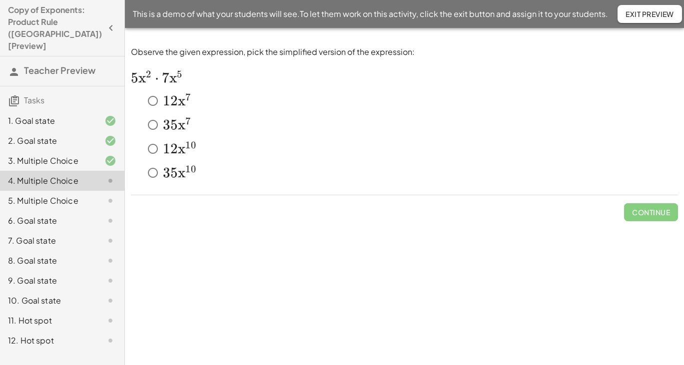
click at [63, 195] on div "5. Multiple Choice" at bounding box center [48, 201] width 80 height 12
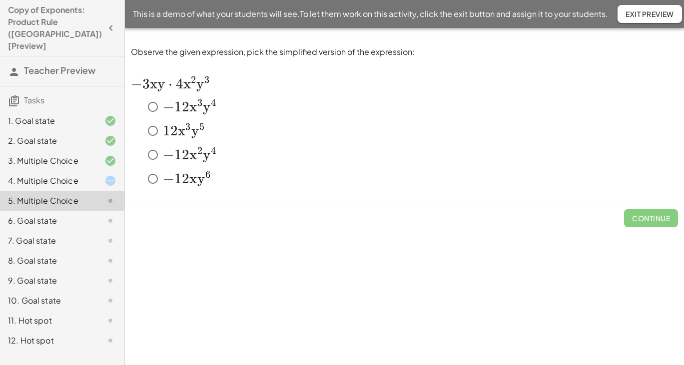
click at [53, 215] on div "6. Goal state" at bounding box center [48, 221] width 80 height 12
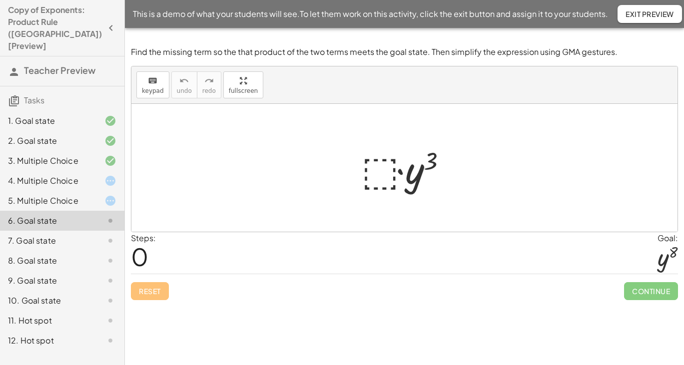
click at [41, 235] on div "7. Goal state" at bounding box center [48, 241] width 80 height 12
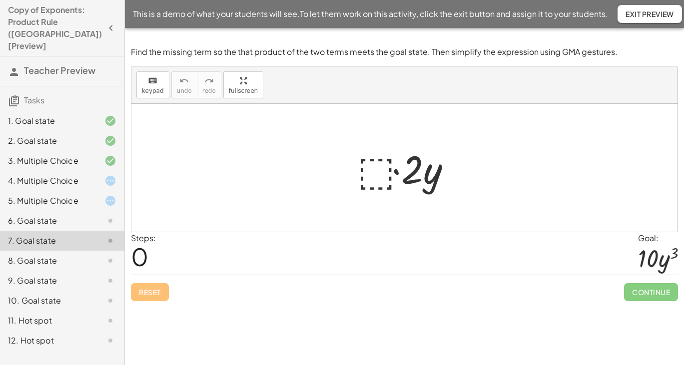
click at [45, 255] on div "8. Goal state" at bounding box center [48, 261] width 80 height 12
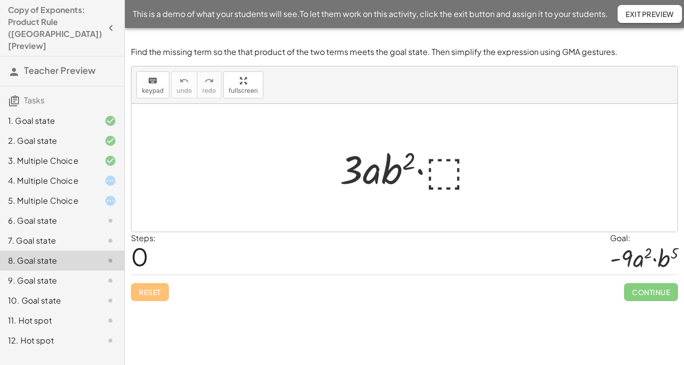
click at [50, 275] on div "9. Goal state" at bounding box center [48, 281] width 80 height 12
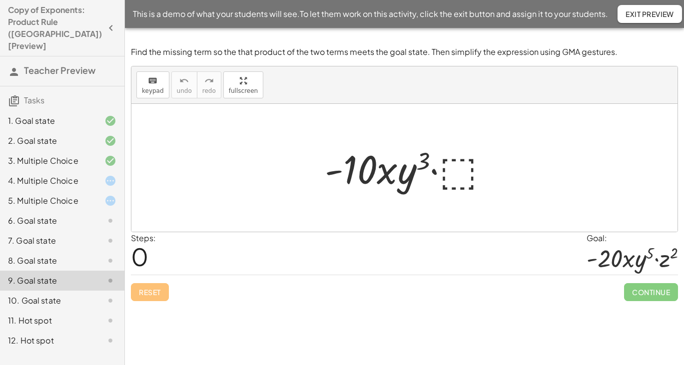
click at [50, 295] on div "10. Goal state" at bounding box center [48, 301] width 80 height 12
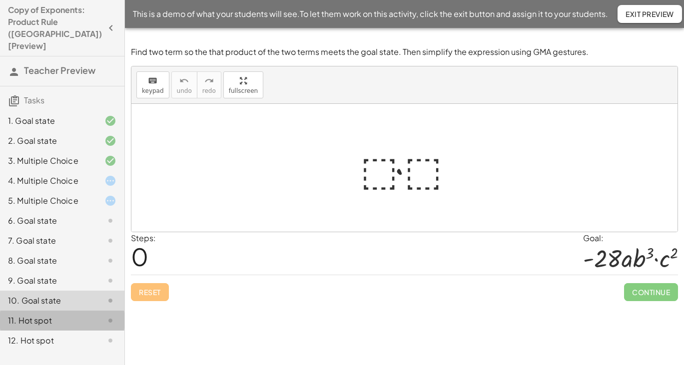
click at [42, 315] on div "11. Hot spot" at bounding box center [48, 321] width 80 height 12
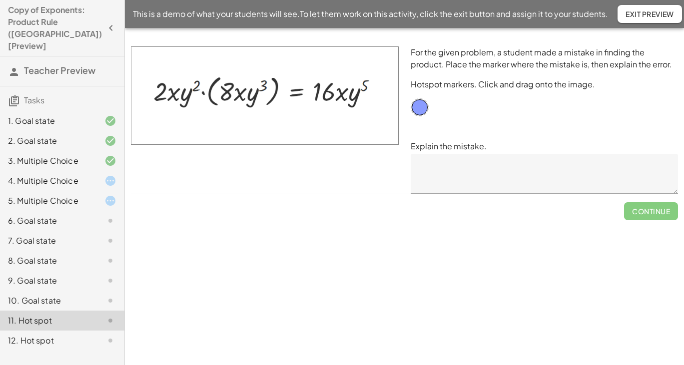
click at [40, 335] on div "12. Hot spot" at bounding box center [48, 341] width 80 height 12
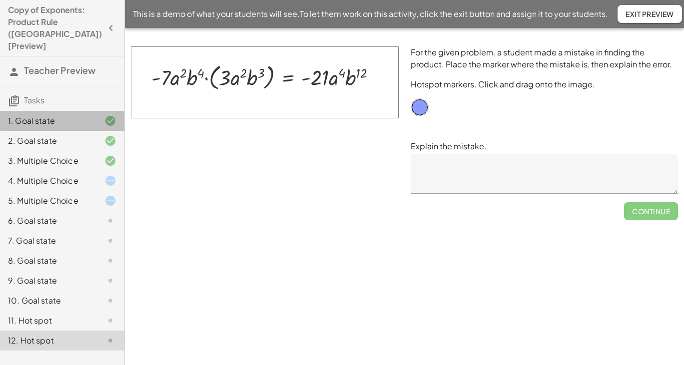
click at [47, 115] on div "1. Goal state" at bounding box center [48, 121] width 80 height 12
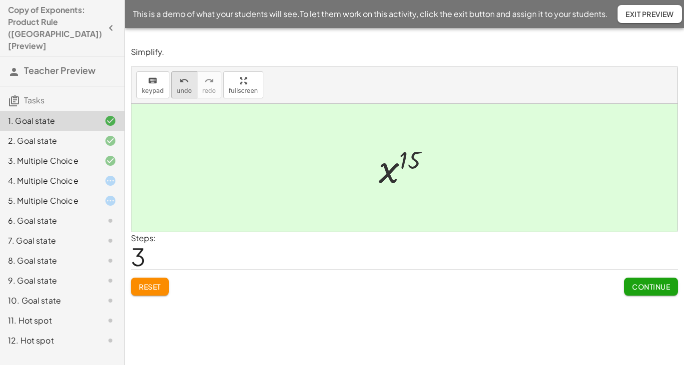
click at [179, 81] on icon "undo" at bounding box center [183, 81] width 9 height 12
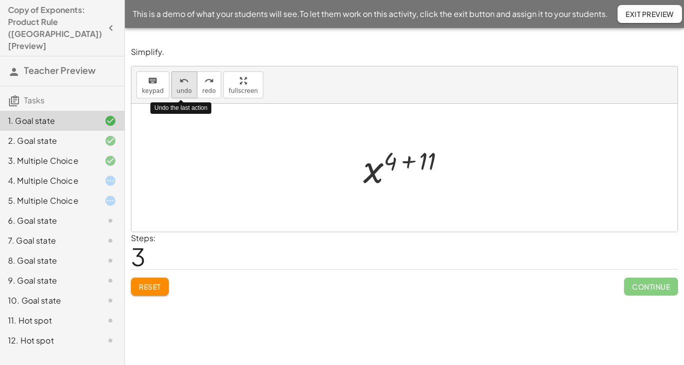
click at [179, 81] on icon "undo" at bounding box center [183, 81] width 9 height 12
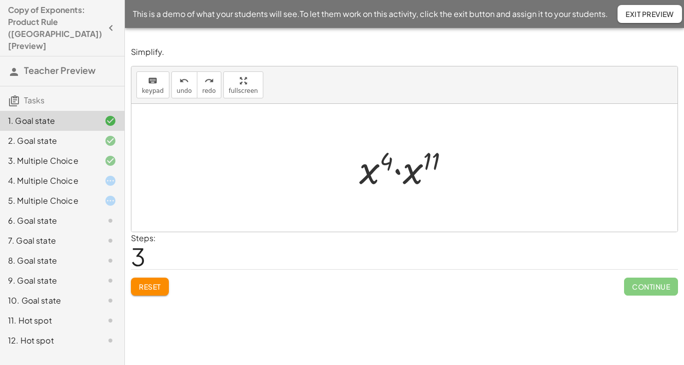
click at [45, 215] on div "6. Goal state" at bounding box center [48, 221] width 80 height 12
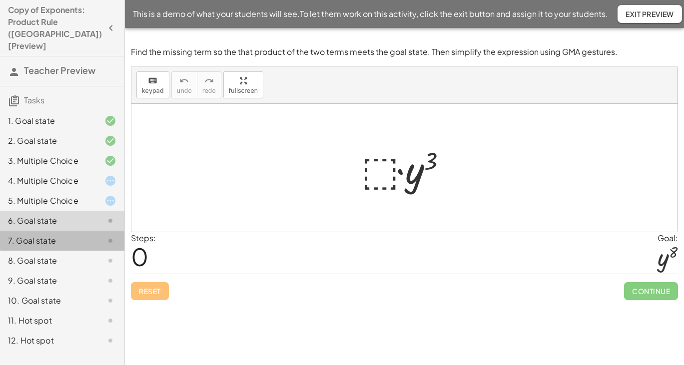
click at [39, 235] on div "7. Goal state" at bounding box center [48, 241] width 80 height 12
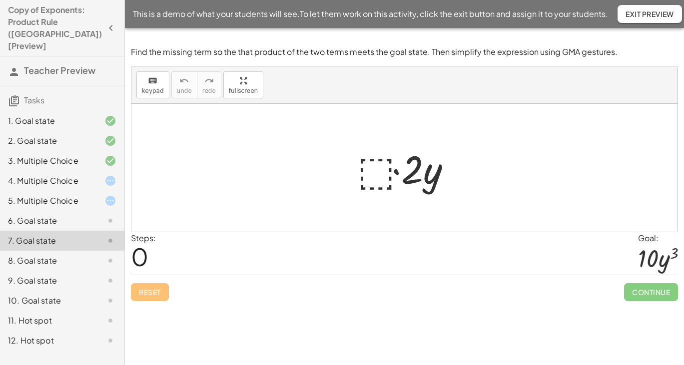
click at [41, 255] on div "8. Goal state" at bounding box center [48, 261] width 80 height 12
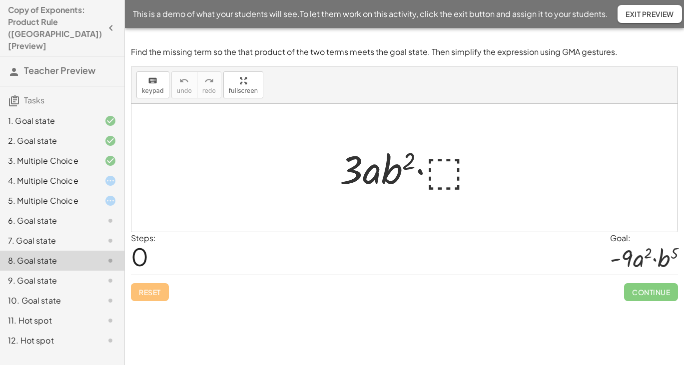
click at [42, 275] on div "9. Goal state" at bounding box center [48, 281] width 80 height 12
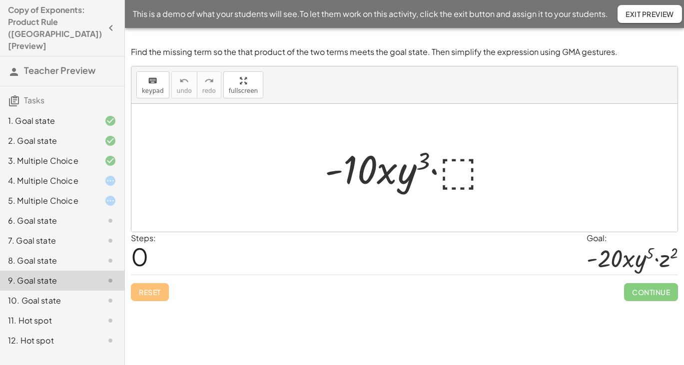
click at [43, 295] on div "10. Goal state" at bounding box center [48, 301] width 80 height 12
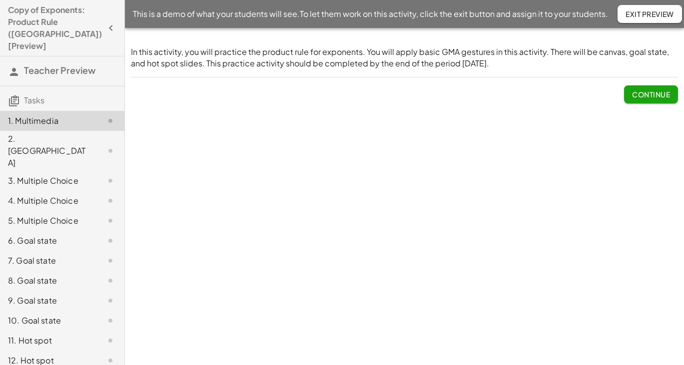
click at [44, 133] on div "2. Canvas" at bounding box center [48, 151] width 80 height 36
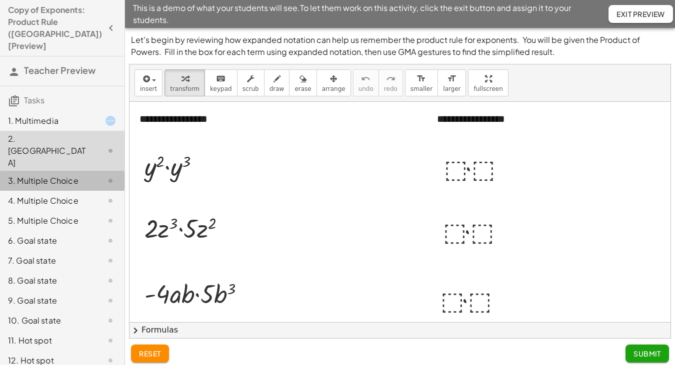
click at [47, 175] on div "3. Multiple Choice" at bounding box center [48, 181] width 80 height 12
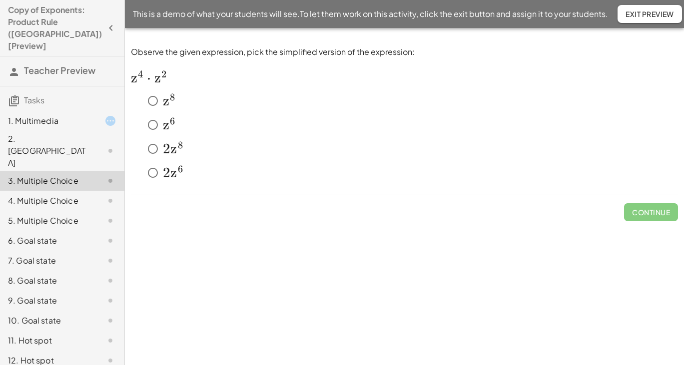
click at [48, 195] on div "4. Multiple Choice" at bounding box center [48, 201] width 80 height 12
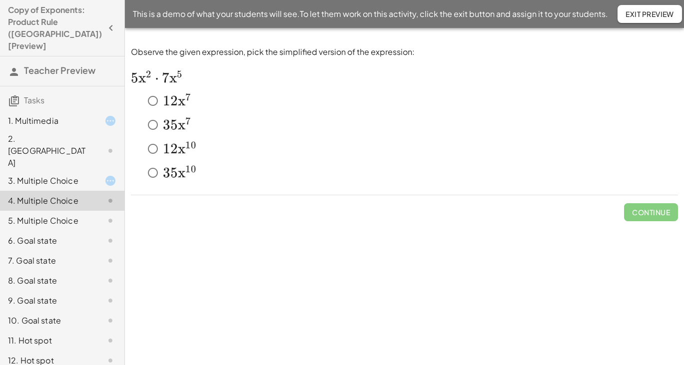
click at [49, 215] on div "5. Multiple Choice" at bounding box center [48, 221] width 80 height 12
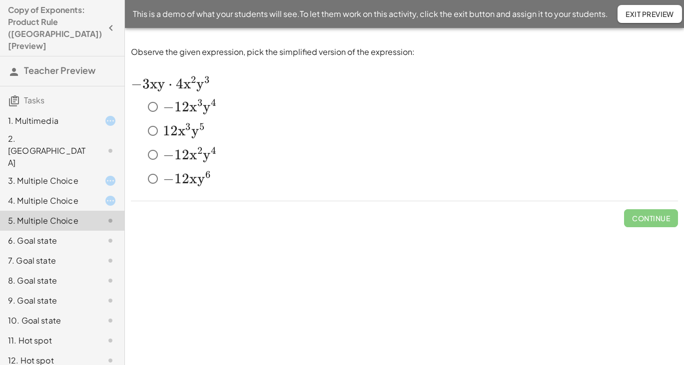
click at [43, 235] on div "6. Goal state" at bounding box center [48, 241] width 80 height 12
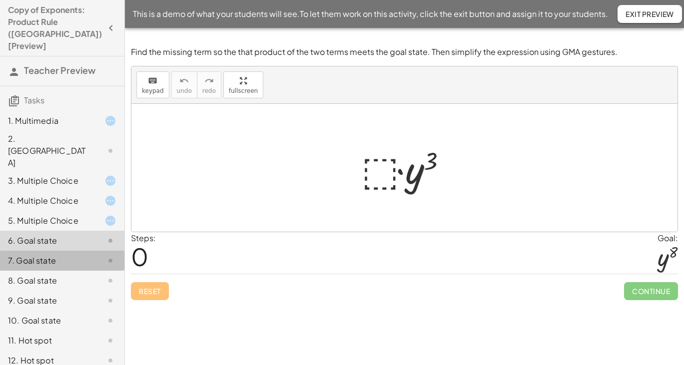
click at [40, 255] on div "7. Goal state" at bounding box center [48, 261] width 80 height 12
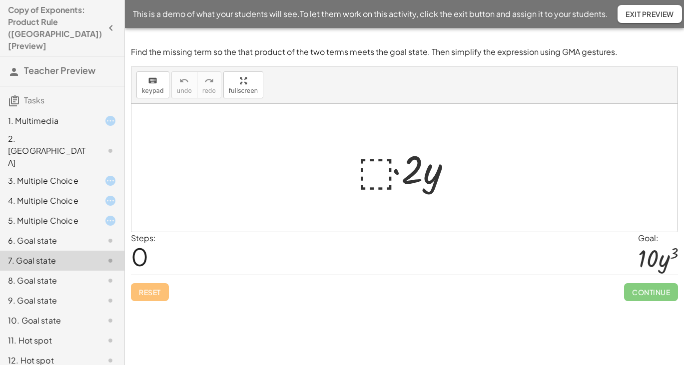
click at [40, 275] on div "8. Goal state" at bounding box center [48, 281] width 80 height 12
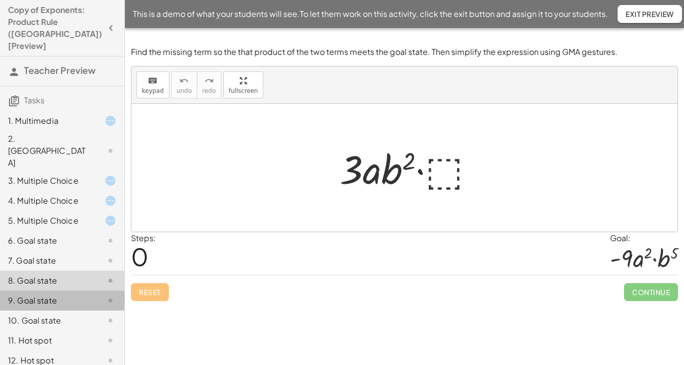
click at [40, 295] on div "9. Goal state" at bounding box center [48, 301] width 80 height 12
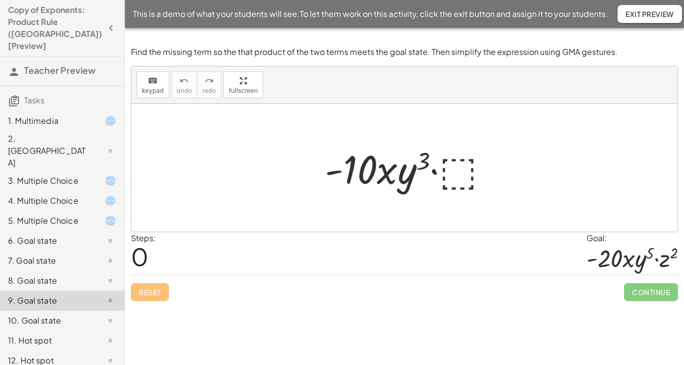
click at [42, 315] on div "10. Goal state" at bounding box center [48, 321] width 80 height 12
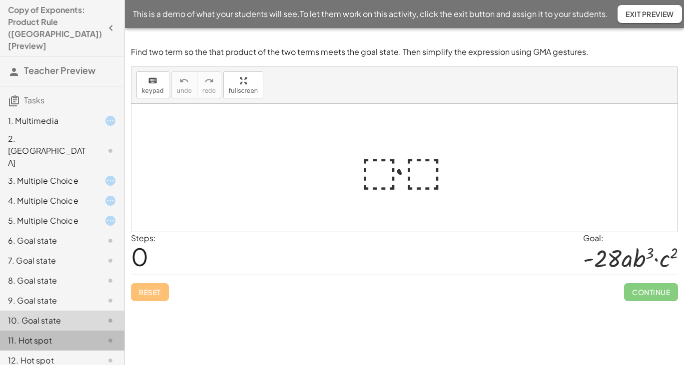
click at [41, 335] on div "11. Hot spot" at bounding box center [48, 341] width 80 height 12
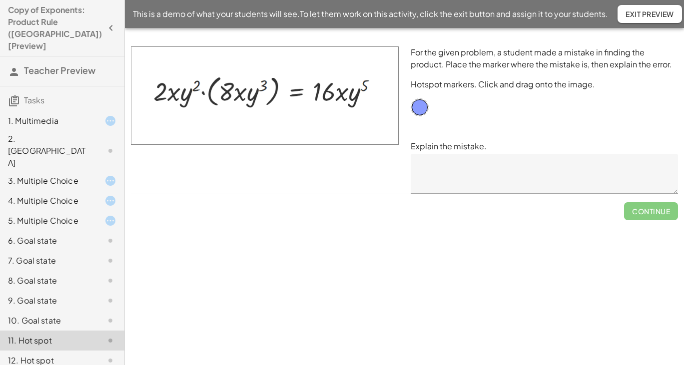
click at [41, 355] on div "12. Hot spot" at bounding box center [48, 361] width 80 height 12
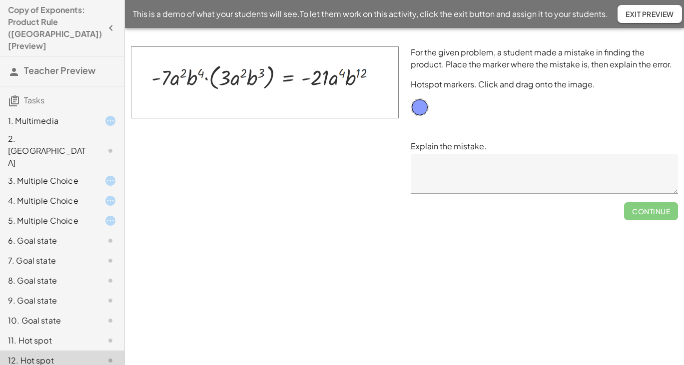
click at [632, 15] on span "Exit Preview" at bounding box center [650, 13] width 48 height 9
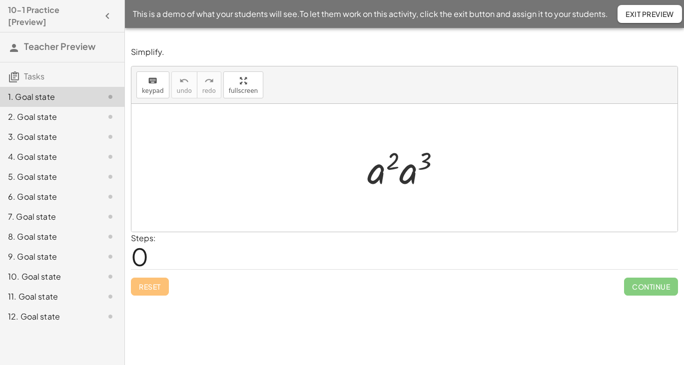
click at [46, 118] on div "2. Goal state" at bounding box center [48, 117] width 80 height 12
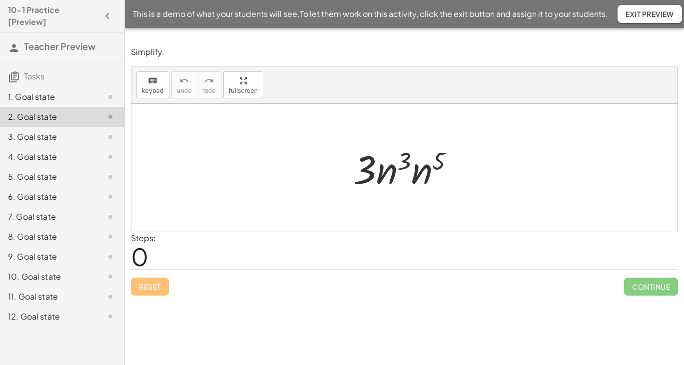
click at [41, 139] on div "3. Goal state" at bounding box center [48, 137] width 80 height 12
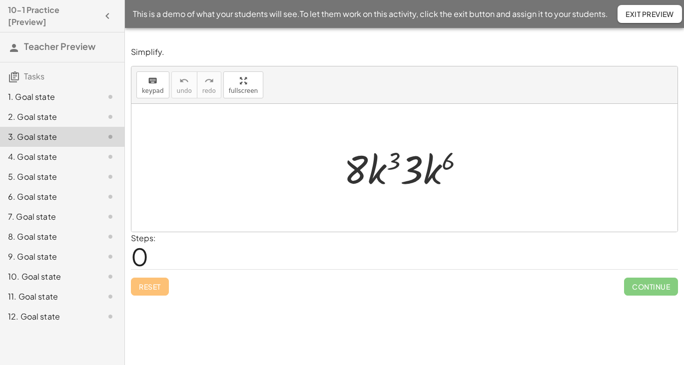
click at [41, 158] on div "4. Goal state" at bounding box center [48, 157] width 80 height 12
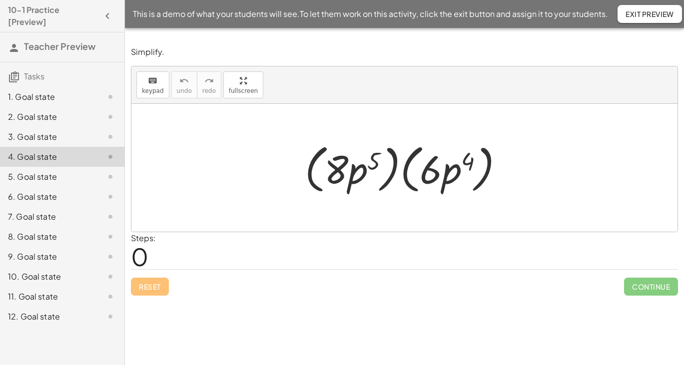
click at [42, 176] on div "5. Goal state" at bounding box center [48, 177] width 80 height 12
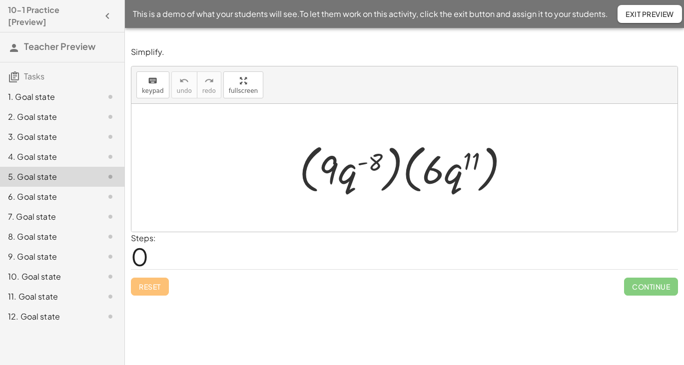
click at [40, 197] on div "6. Goal state" at bounding box center [48, 197] width 80 height 12
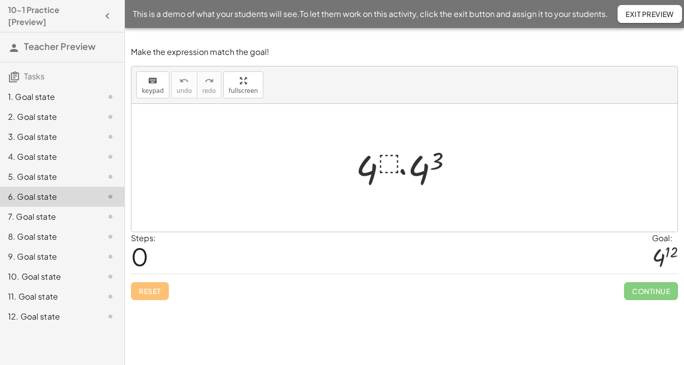
click at [41, 215] on div "7. Goal state" at bounding box center [48, 217] width 80 height 12
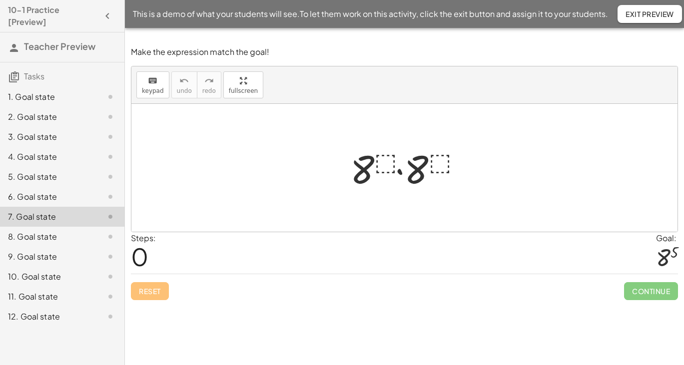
click at [42, 242] on div "8. Goal state" at bounding box center [48, 237] width 80 height 12
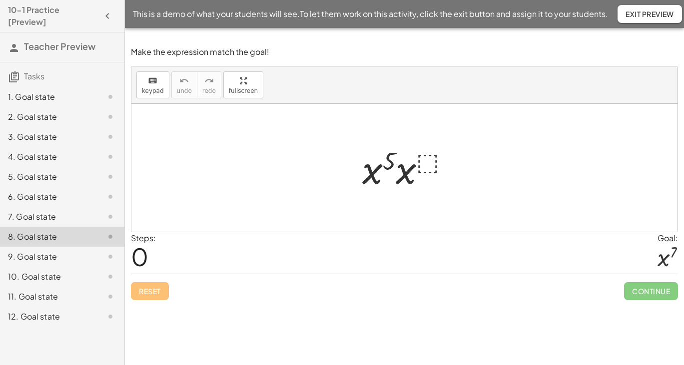
click at [42, 258] on div "9. Goal state" at bounding box center [48, 257] width 80 height 12
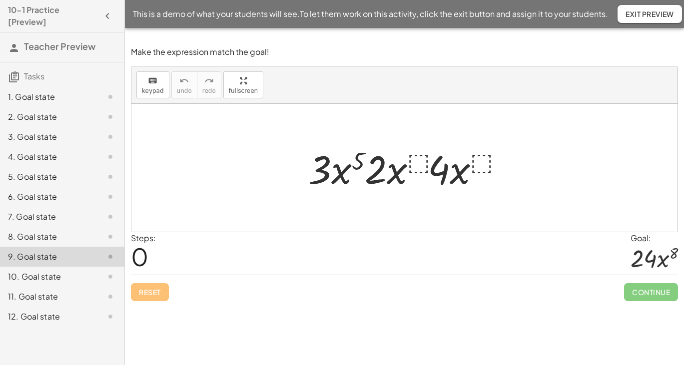
click at [45, 278] on div "10. Goal state" at bounding box center [48, 277] width 80 height 12
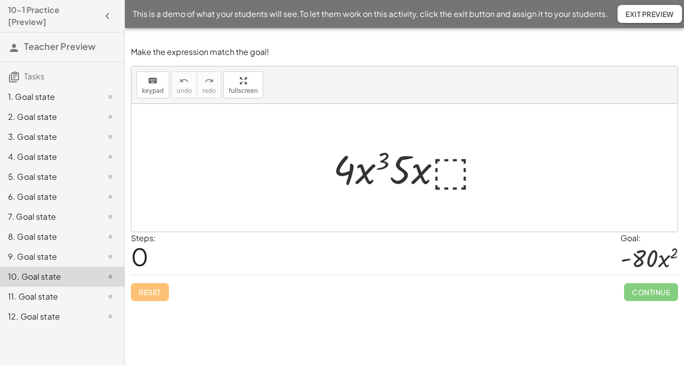
click at [48, 297] on div "11. Goal state" at bounding box center [48, 297] width 80 height 12
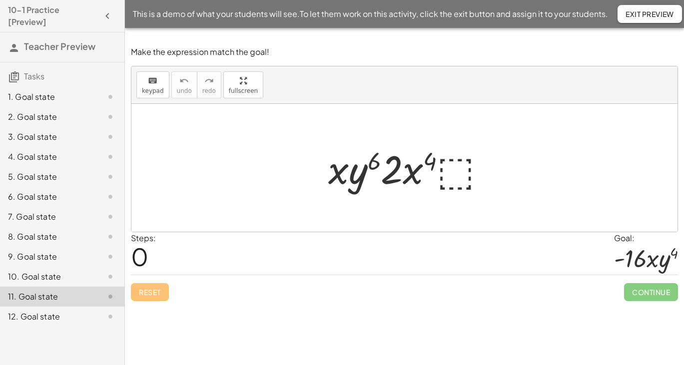
click at [50, 317] on div "12. Goal state" at bounding box center [48, 317] width 80 height 12
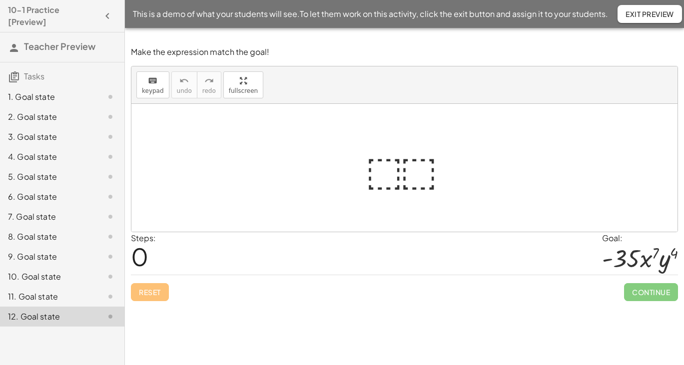
click at [35, 102] on div "1. Goal state" at bounding box center [48, 97] width 80 height 12
